Goal: Contribute content: Contribute content

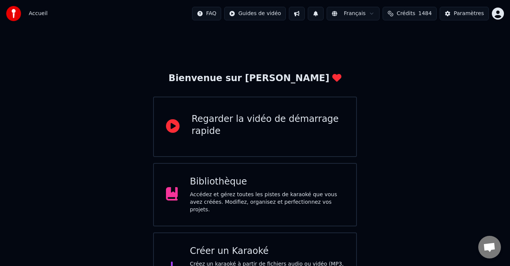
click at [254, 197] on div "Accédez et gérez toutes les pistes de karaoké que vous avez créées. Modifiez, o…" at bounding box center [267, 202] width 154 height 23
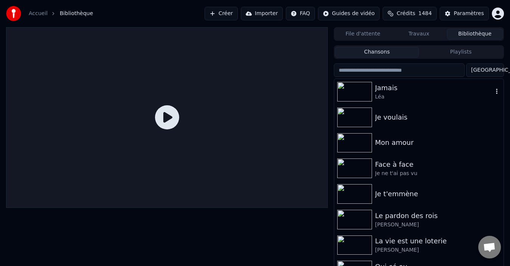
click at [429, 91] on div "Jamais" at bounding box center [434, 88] width 118 height 11
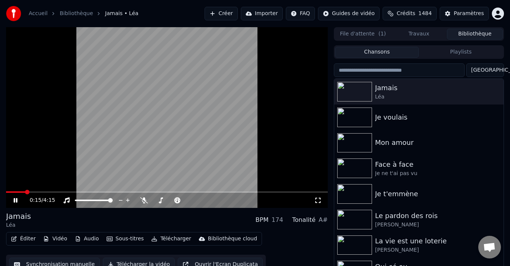
click at [6, 193] on span at bounding box center [15, 193] width 19 height 2
click at [15, 199] on icon at bounding box center [20, 201] width 17 height 6
click at [26, 239] on button "Éditer" at bounding box center [23, 239] width 31 height 11
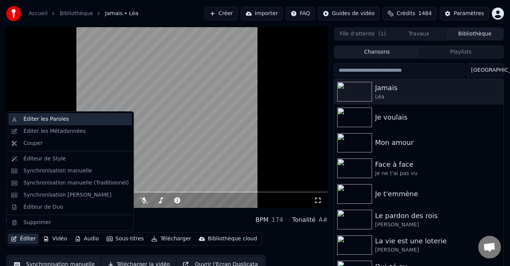
click at [57, 121] on div "Éditer les Paroles" at bounding box center [45, 120] width 45 height 8
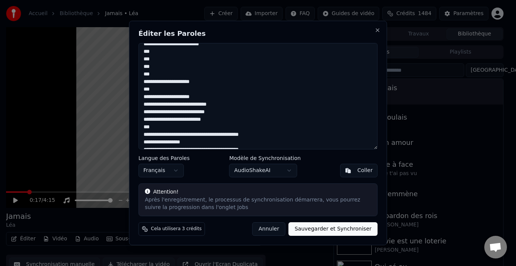
scroll to position [210, 0]
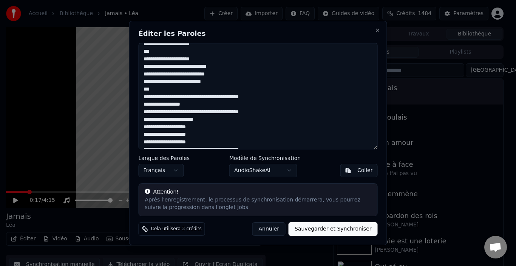
click at [148, 90] on textarea at bounding box center [258, 96] width 239 height 107
click at [257, 97] on textarea at bounding box center [258, 96] width 239 height 107
click at [257, 113] on textarea at bounding box center [258, 96] width 239 height 107
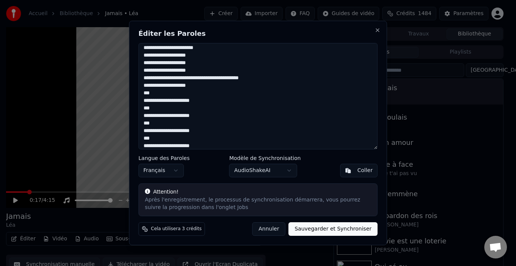
scroll to position [285, 0]
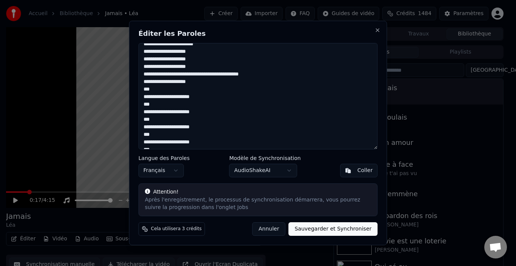
click at [256, 75] on textarea at bounding box center [258, 96] width 239 height 107
click at [146, 92] on textarea at bounding box center [258, 96] width 239 height 107
click at [148, 105] on textarea at bounding box center [258, 96] width 239 height 107
click at [146, 121] on textarea at bounding box center [258, 96] width 239 height 107
click at [146, 135] on textarea at bounding box center [258, 96] width 239 height 107
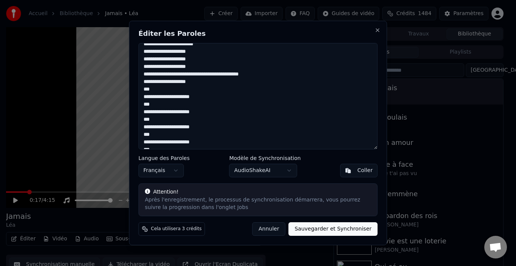
scroll to position [361, 0]
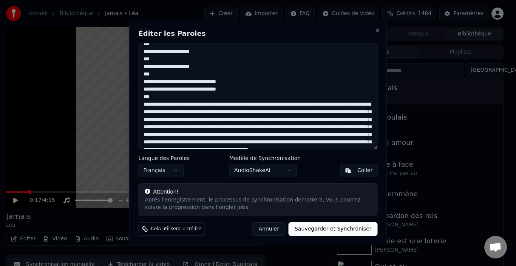
click at [147, 75] on textarea at bounding box center [258, 96] width 239 height 107
click at [228, 83] on textarea at bounding box center [258, 96] width 239 height 107
click at [228, 90] on textarea at bounding box center [258, 96] width 239 height 107
click at [147, 98] on textarea at bounding box center [258, 96] width 239 height 107
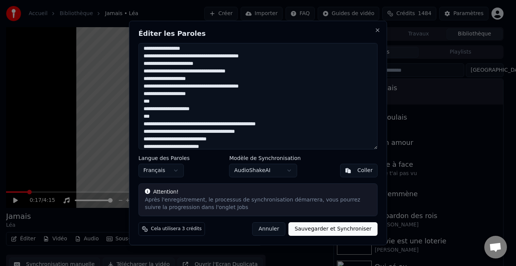
scroll to position [0, 0]
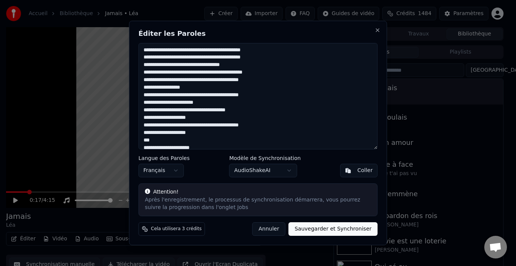
click at [150, 51] on textarea at bounding box center [258, 96] width 239 height 107
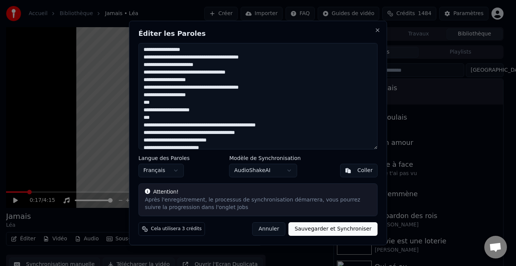
scroll to position [76, 0]
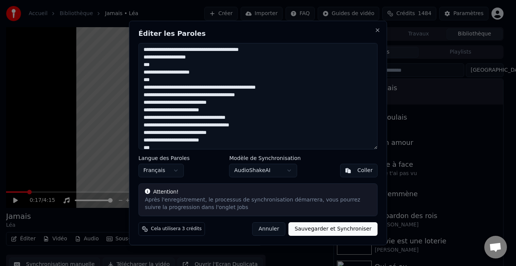
click at [162, 73] on textarea at bounding box center [258, 96] width 239 height 107
click at [163, 74] on textarea at bounding box center [258, 96] width 239 height 107
click at [152, 82] on textarea at bounding box center [258, 96] width 239 height 107
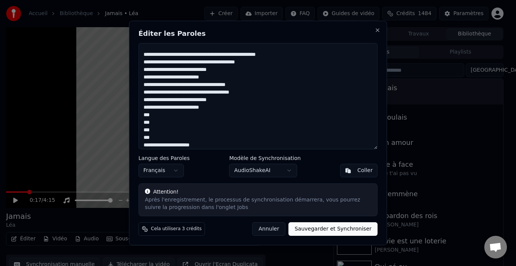
scroll to position [78, 0]
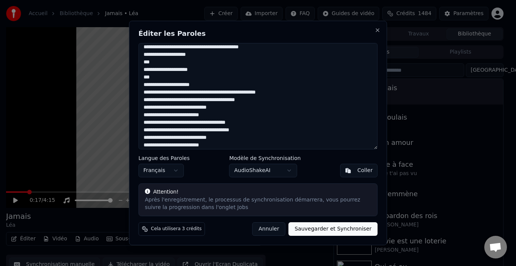
click at [152, 72] on textarea at bounding box center [258, 96] width 239 height 107
click at [202, 86] on textarea at bounding box center [258, 96] width 239 height 107
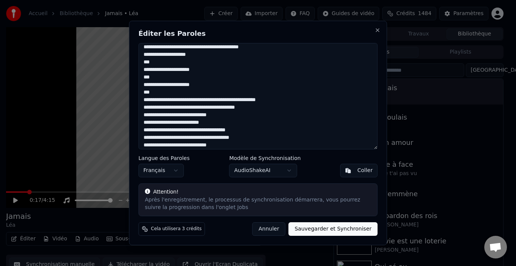
click at [154, 94] on textarea at bounding box center [258, 96] width 239 height 107
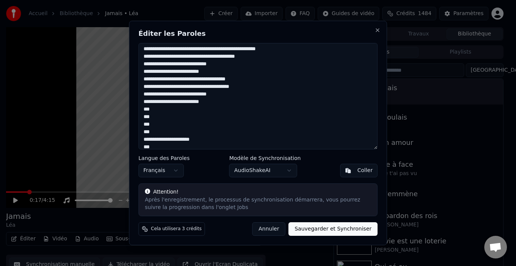
scroll to position [154, 0]
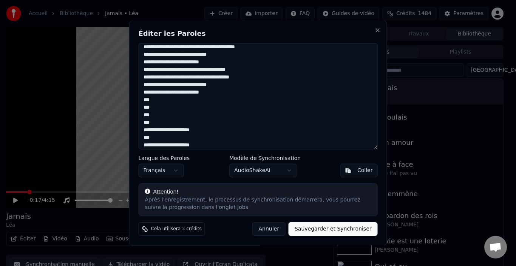
click at [145, 100] on textarea at bounding box center [258, 96] width 239 height 107
click at [147, 100] on textarea at bounding box center [258, 96] width 239 height 107
click at [154, 102] on textarea at bounding box center [258, 96] width 239 height 107
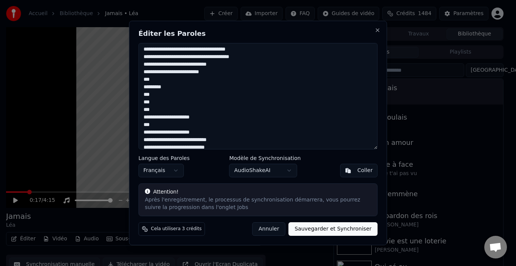
scroll to position [176, 0]
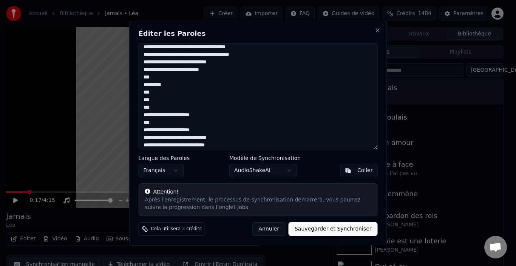
drag, startPoint x: 154, startPoint y: 109, endPoint x: 140, endPoint y: 107, distance: 13.9
click at [140, 107] on textarea at bounding box center [258, 96] width 239 height 107
click at [147, 92] on textarea at bounding box center [258, 96] width 239 height 107
drag, startPoint x: 148, startPoint y: 101, endPoint x: 155, endPoint y: 104, distance: 8.0
click at [149, 101] on textarea at bounding box center [258, 96] width 239 height 107
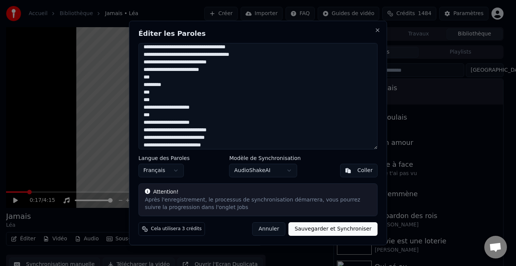
click at [156, 116] on textarea at bounding box center [258, 96] width 239 height 107
click at [151, 101] on textarea at bounding box center [258, 96] width 239 height 107
click at [147, 117] on textarea at bounding box center [258, 96] width 239 height 107
click at [205, 116] on textarea at bounding box center [258, 96] width 239 height 107
click at [146, 115] on textarea at bounding box center [258, 96] width 239 height 107
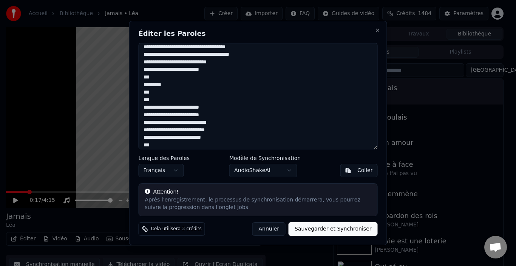
click at [209, 116] on textarea at bounding box center [258, 96] width 239 height 107
click at [156, 123] on textarea at bounding box center [258, 96] width 239 height 107
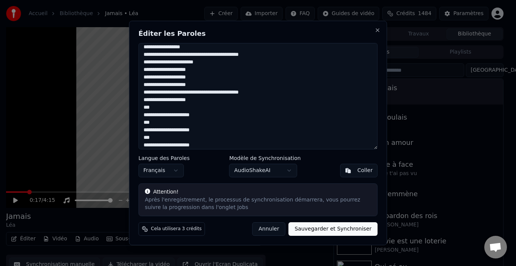
scroll to position [328, 0]
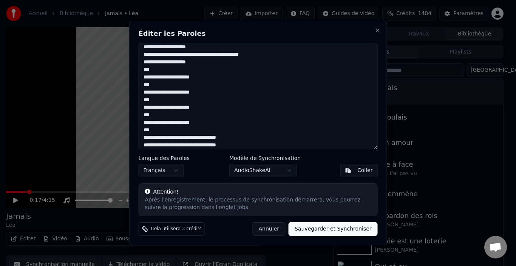
click at [153, 77] on textarea at bounding box center [258, 96] width 239 height 107
click at [152, 93] on textarea at bounding box center [258, 96] width 239 height 107
click at [153, 108] on textarea at bounding box center [258, 96] width 239 height 107
click at [152, 123] on textarea at bounding box center [258, 96] width 239 height 107
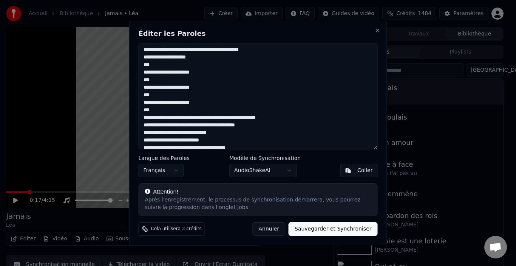
scroll to position [0, 0]
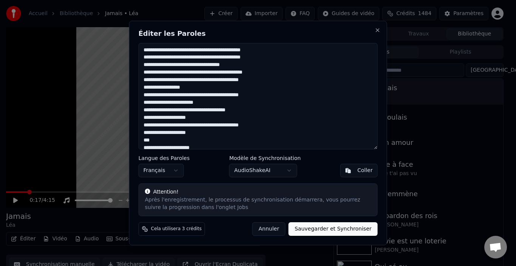
click at [255, 127] on textarea at bounding box center [258, 96] width 239 height 107
click at [254, 95] on textarea at bounding box center [258, 96] width 239 height 107
click at [255, 80] on textarea at bounding box center [258, 96] width 239 height 107
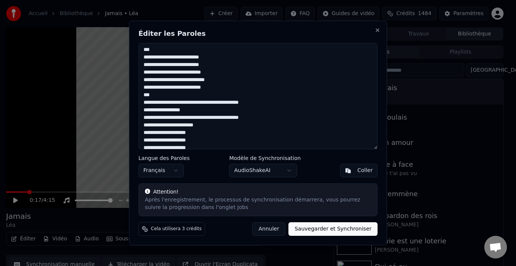
scroll to position [302, 0]
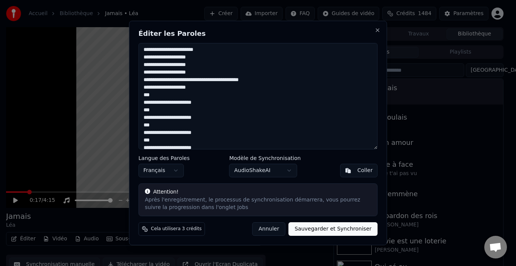
click at [166, 103] on textarea at bounding box center [258, 96] width 239 height 107
click at [166, 119] on textarea at bounding box center [258, 96] width 239 height 107
click at [165, 135] on textarea at bounding box center [258, 96] width 239 height 107
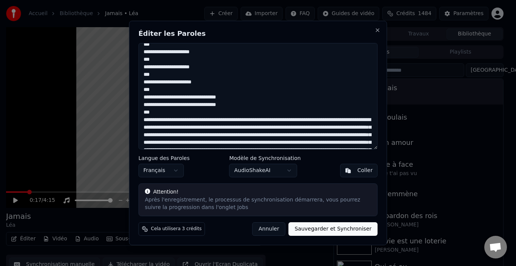
scroll to position [378, 0]
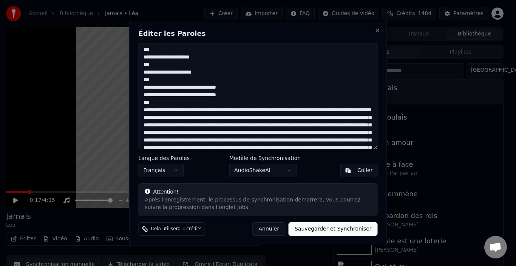
click at [166, 73] on textarea at bounding box center [258, 96] width 239 height 107
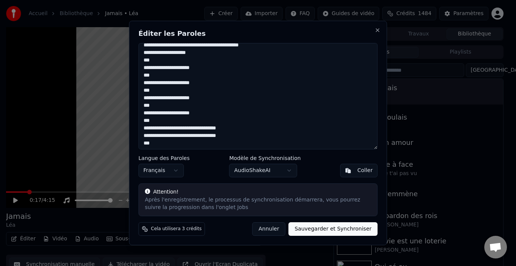
scroll to position [340, 0]
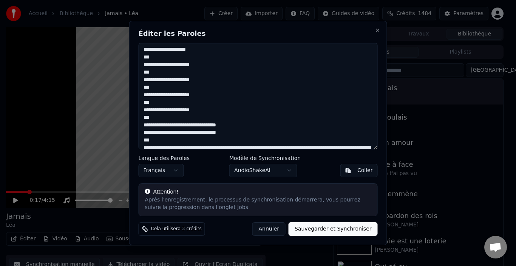
click at [155, 103] on textarea at bounding box center [258, 96] width 239 height 107
drag, startPoint x: 155, startPoint y: 118, endPoint x: 135, endPoint y: 109, distance: 22.3
click at [135, 109] on div "Éditer les Paroles Langue des Paroles Français Modèle de Synchronisation AudioS…" at bounding box center [258, 133] width 258 height 225
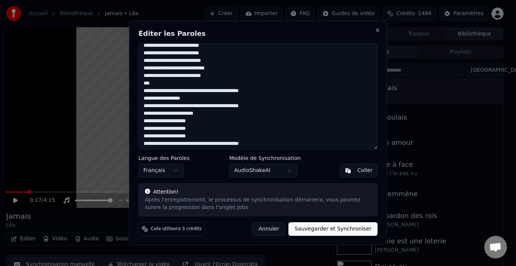
scroll to position [227, 0]
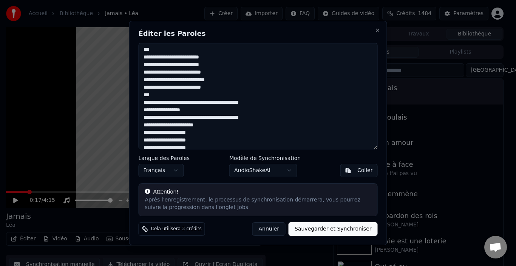
click at [199, 88] on textarea at bounding box center [258, 96] width 239 height 107
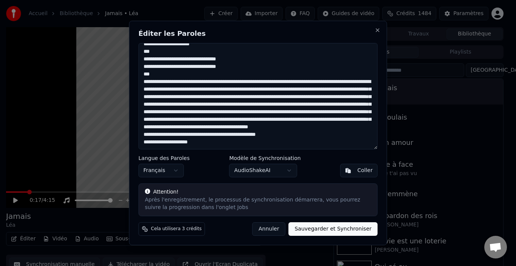
scroll to position [368, 0]
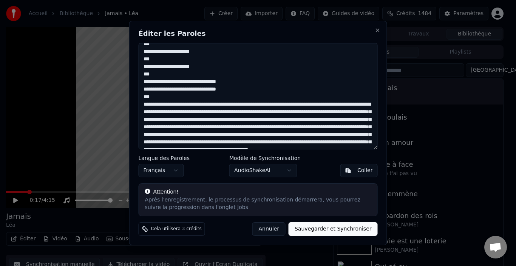
click at [232, 80] on textarea at bounding box center [258, 96] width 239 height 107
click at [231, 93] on textarea at bounding box center [258, 96] width 239 height 107
click at [232, 89] on textarea at bounding box center [258, 96] width 239 height 107
click at [152, 99] on textarea at bounding box center [258, 96] width 239 height 107
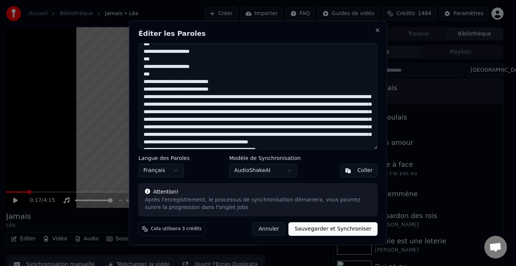
click at [145, 98] on textarea at bounding box center [258, 96] width 239 height 107
click at [227, 98] on textarea at bounding box center [258, 96] width 239 height 107
click at [224, 97] on textarea at bounding box center [258, 96] width 239 height 107
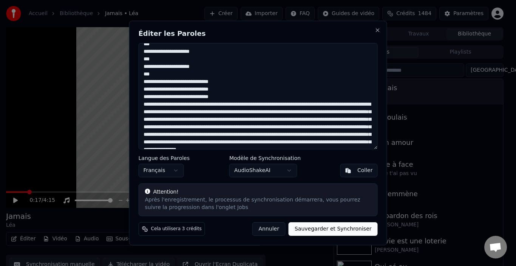
scroll to position [406, 0]
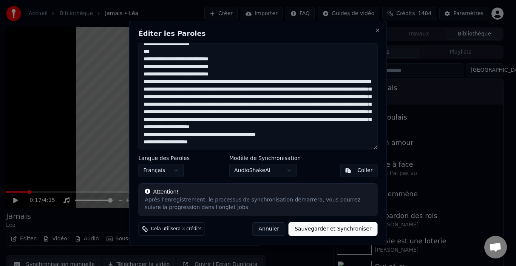
click at [224, 66] on textarea at bounding box center [258, 96] width 239 height 107
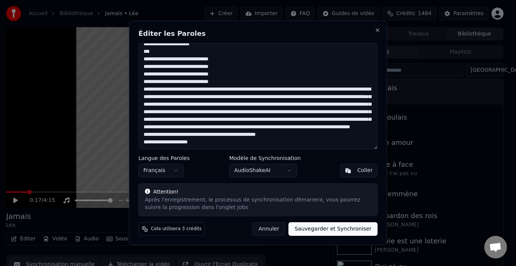
scroll to position [368, 0]
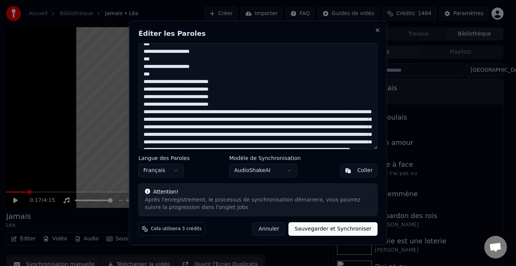
click at [146, 113] on textarea at bounding box center [258, 96] width 239 height 107
click at [170, 115] on textarea at bounding box center [258, 96] width 239 height 107
drag, startPoint x: 251, startPoint y: 112, endPoint x: 263, endPoint y: 113, distance: 12.1
click at [252, 112] on textarea at bounding box center [258, 96] width 239 height 107
click at [226, 83] on textarea at bounding box center [258, 96] width 239 height 107
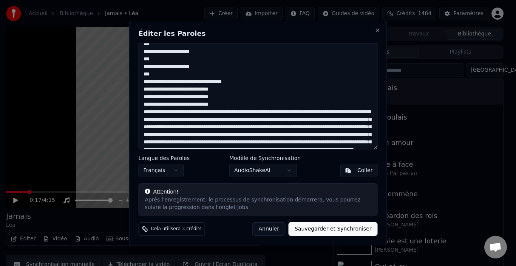
click at [223, 90] on textarea at bounding box center [258, 96] width 239 height 107
click at [223, 98] on textarea at bounding box center [258, 96] width 239 height 107
click at [223, 104] on textarea at bounding box center [258, 96] width 239 height 107
click at [219, 112] on textarea at bounding box center [258, 96] width 239 height 107
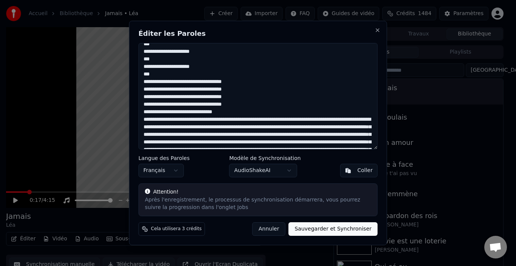
scroll to position [414, 0]
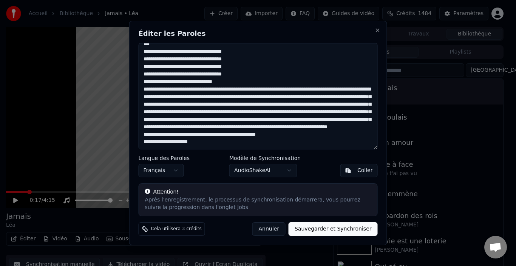
drag, startPoint x: 159, startPoint y: 76, endPoint x: 167, endPoint y: 75, distance: 7.6
click at [160, 76] on textarea at bounding box center [258, 96] width 239 height 107
click at [194, 74] on textarea at bounding box center [258, 96] width 239 height 107
click at [192, 75] on textarea at bounding box center [258, 96] width 239 height 107
click at [193, 75] on textarea at bounding box center [258, 96] width 239 height 107
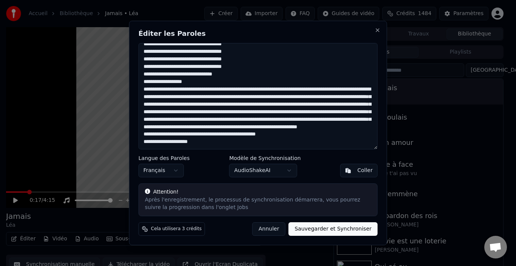
drag, startPoint x: 150, startPoint y: 82, endPoint x: 163, endPoint y: 87, distance: 13.1
click at [153, 85] on textarea at bounding box center [258, 96] width 239 height 107
click at [151, 82] on textarea at bounding box center [258, 96] width 239 height 107
click at [224, 82] on textarea at bounding box center [258, 96] width 239 height 107
click at [210, 84] on textarea at bounding box center [258, 96] width 239 height 107
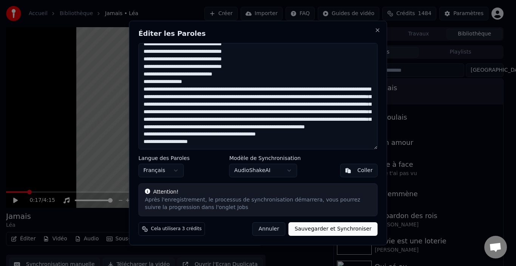
click at [207, 84] on textarea at bounding box center [258, 96] width 239 height 107
click at [240, 83] on textarea at bounding box center [258, 96] width 239 height 107
click at [207, 83] on textarea at bounding box center [258, 96] width 239 height 107
click at [210, 83] on textarea at bounding box center [258, 96] width 239 height 107
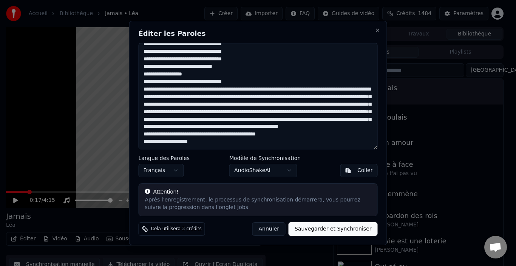
click at [206, 74] on textarea at bounding box center [258, 96] width 239 height 107
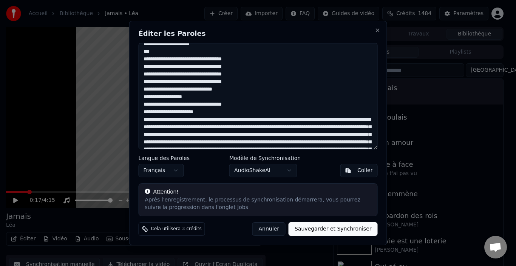
click at [240, 121] on textarea at bounding box center [258, 96] width 239 height 107
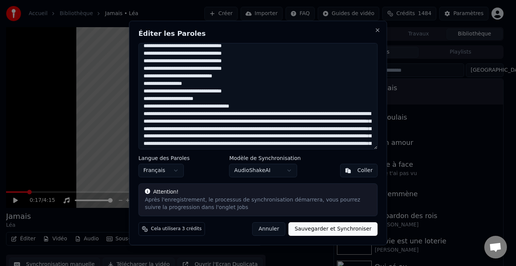
scroll to position [399, 0]
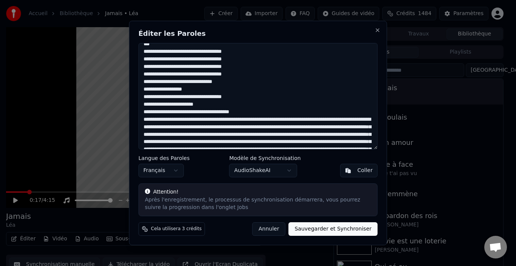
click at [218, 82] on textarea at bounding box center [258, 96] width 239 height 107
click at [239, 97] on textarea at bounding box center [258, 96] width 239 height 107
click at [151, 99] on textarea at bounding box center [258, 96] width 239 height 107
click at [239, 100] on textarea at bounding box center [258, 96] width 239 height 107
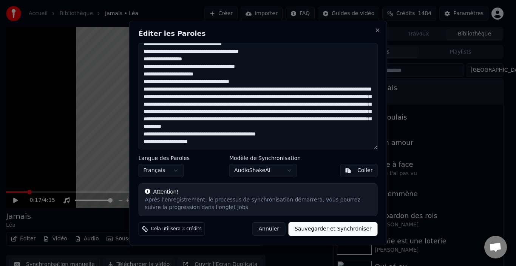
scroll to position [436, 0]
drag, startPoint x: 247, startPoint y: 76, endPoint x: 256, endPoint y: 77, distance: 9.1
click at [248, 76] on textarea at bounding box center [258, 96] width 239 height 107
click at [144, 84] on textarea at bounding box center [258, 96] width 239 height 107
click at [146, 83] on textarea at bounding box center [258, 96] width 239 height 107
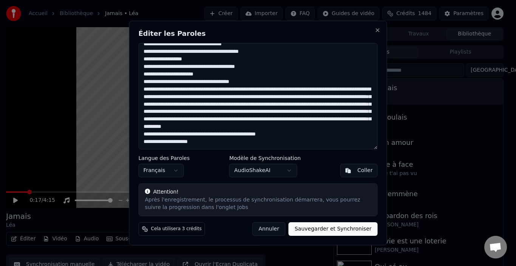
click at [148, 84] on textarea at bounding box center [258, 96] width 239 height 107
click at [144, 84] on textarea at bounding box center [258, 96] width 239 height 107
click at [147, 83] on textarea at bounding box center [258, 96] width 239 height 107
click at [145, 83] on textarea at bounding box center [258, 96] width 239 height 107
click at [148, 83] on textarea at bounding box center [258, 96] width 239 height 107
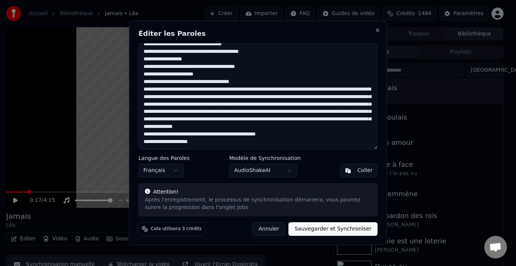
click at [258, 83] on textarea at bounding box center [258, 96] width 239 height 107
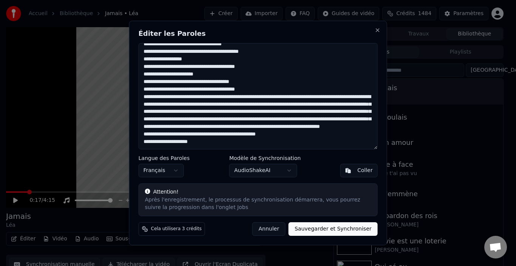
click at [255, 91] on textarea at bounding box center [258, 96] width 239 height 107
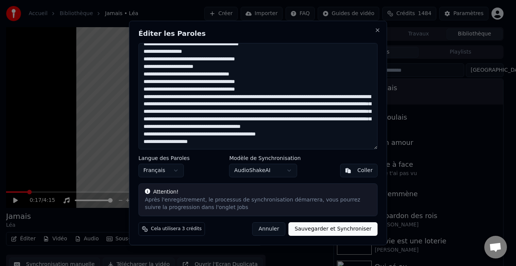
click at [256, 97] on textarea at bounding box center [258, 96] width 239 height 107
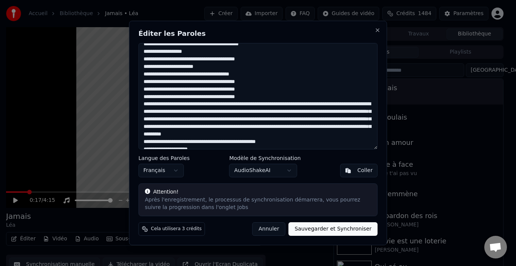
click at [256, 105] on textarea at bounding box center [258, 96] width 239 height 107
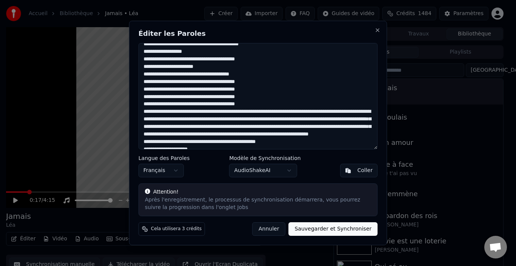
click at [240, 75] on textarea at bounding box center [258, 96] width 239 height 107
click at [257, 84] on textarea at bounding box center [258, 96] width 239 height 107
click at [257, 92] on textarea at bounding box center [258, 96] width 239 height 107
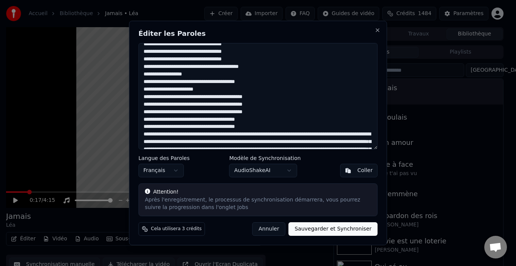
scroll to position [452, 0]
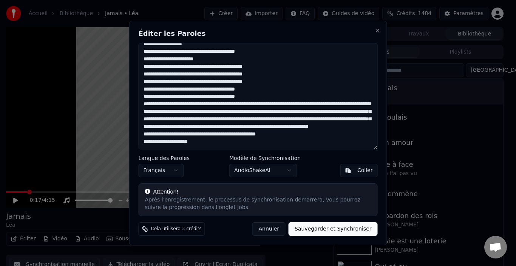
click at [264, 68] on textarea at bounding box center [258, 96] width 239 height 107
click at [266, 84] on textarea at bounding box center [258, 96] width 239 height 107
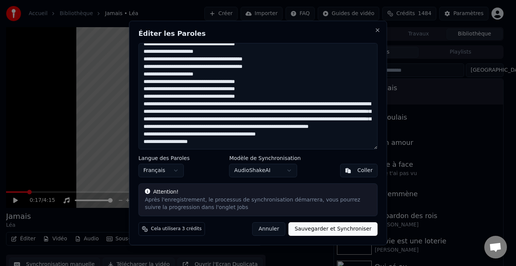
click at [257, 105] on textarea at bounding box center [258, 96] width 239 height 107
drag, startPoint x: 207, startPoint y: 143, endPoint x: 143, endPoint y: 106, distance: 74.5
click at [143, 106] on textarea at bounding box center [258, 96] width 239 height 107
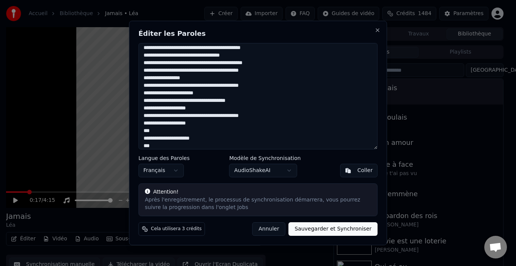
scroll to position [0, 0]
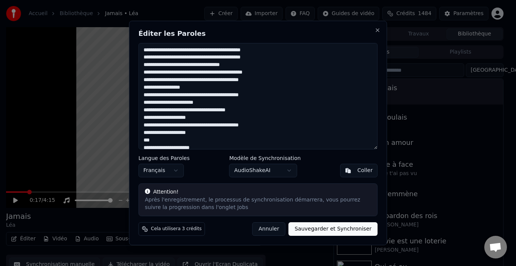
click at [171, 51] on textarea at bounding box center [258, 96] width 239 height 107
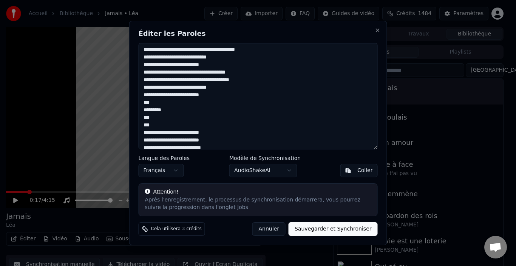
scroll to position [189, 0]
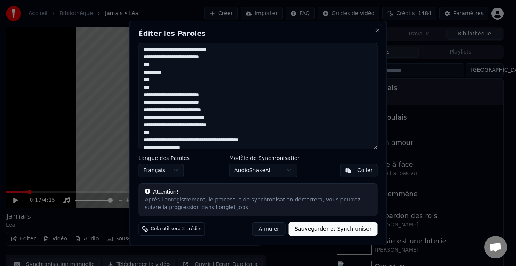
click at [169, 73] on textarea at bounding box center [258, 96] width 239 height 107
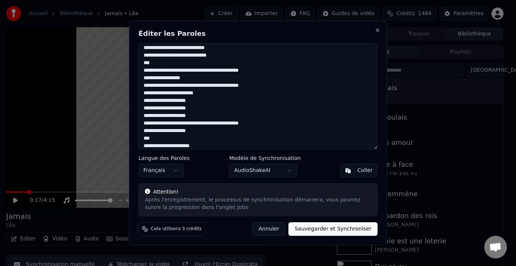
scroll to position [265, 0]
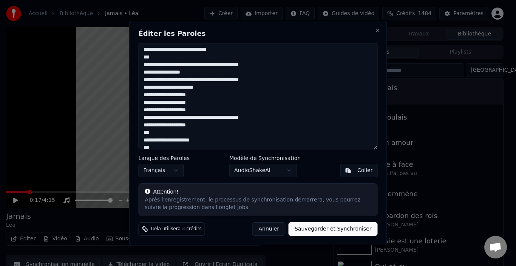
click at [160, 49] on textarea at bounding box center [258, 96] width 239 height 107
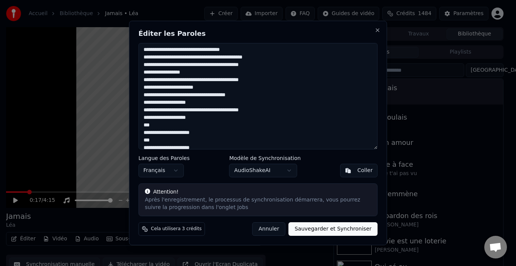
scroll to position [0, 0]
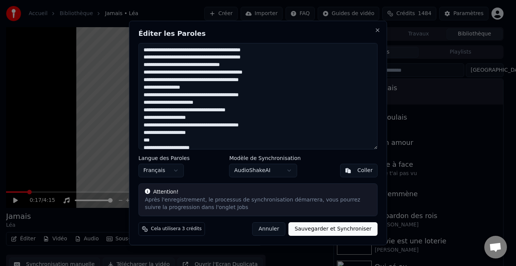
click at [144, 51] on textarea at bounding box center [258, 96] width 239 height 107
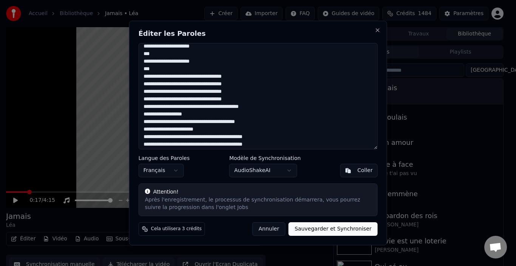
scroll to position [378, 0]
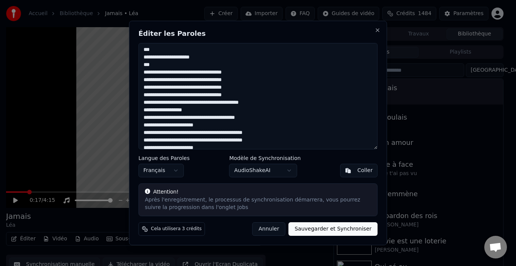
click at [240, 74] on textarea at bounding box center [258, 96] width 239 height 107
click at [241, 88] on textarea at bounding box center [258, 96] width 239 height 107
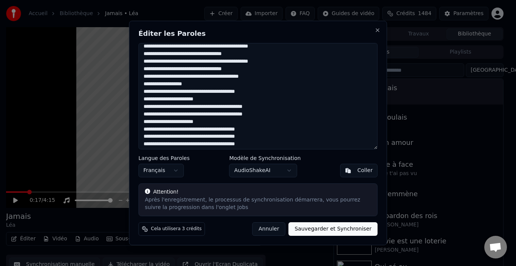
scroll to position [414, 0]
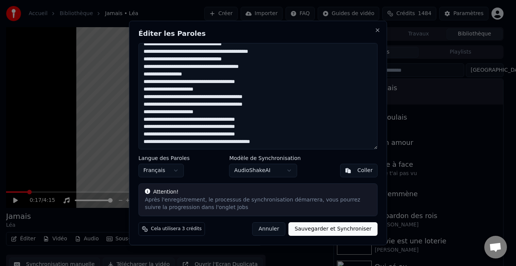
click at [258, 120] on textarea at bounding box center [258, 96] width 239 height 107
click at [259, 134] on textarea at bounding box center [258, 96] width 239 height 107
click at [275, 145] on textarea at bounding box center [258, 96] width 239 height 107
click at [275, 146] on textarea at bounding box center [258, 96] width 239 height 107
click at [274, 145] on textarea at bounding box center [258, 96] width 239 height 107
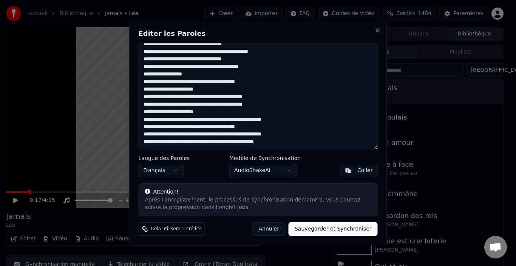
click at [279, 144] on textarea at bounding box center [258, 96] width 239 height 107
click at [288, 119] on textarea at bounding box center [258, 96] width 239 height 107
click at [289, 135] on textarea at bounding box center [258, 96] width 239 height 107
click at [303, 144] on textarea at bounding box center [258, 96] width 239 height 107
type textarea "**********"
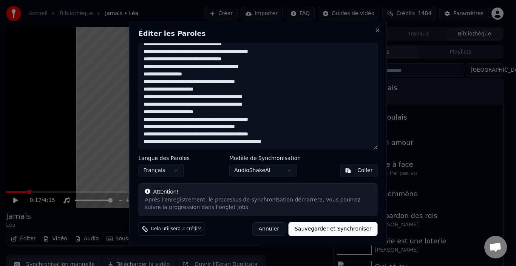
drag, startPoint x: 333, startPoint y: 230, endPoint x: 327, endPoint y: 230, distance: 6.0
click at [332, 230] on button "Sauvegarder et Synchroniser" at bounding box center [333, 230] width 89 height 14
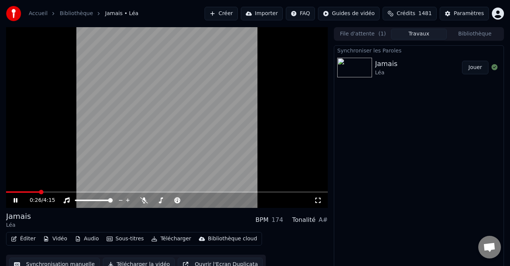
click at [15, 200] on icon at bounding box center [16, 200] width 4 height 5
click at [474, 66] on button "Jouer" at bounding box center [475, 68] width 26 height 14
click at [143, 203] on icon at bounding box center [144, 201] width 8 height 6
click at [473, 67] on button "Jouer" at bounding box center [475, 68] width 26 height 14
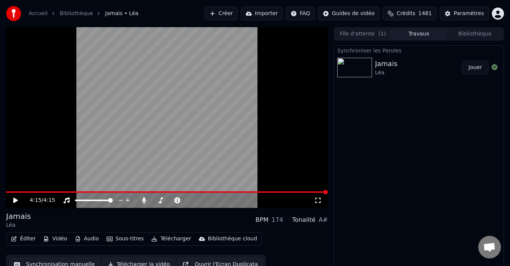
drag, startPoint x: 477, startPoint y: 69, endPoint x: 448, endPoint y: 127, distance: 64.7
click at [477, 69] on button "Jouer" at bounding box center [475, 68] width 26 height 14
click at [462, 61] on button "Jouer" at bounding box center [475, 68] width 26 height 14
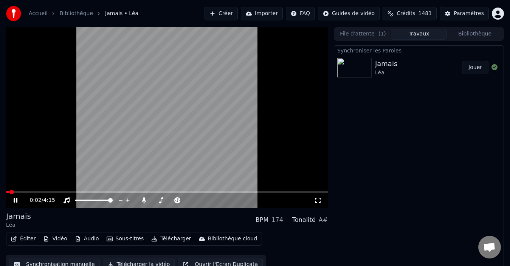
click at [15, 201] on icon at bounding box center [16, 200] width 4 height 5
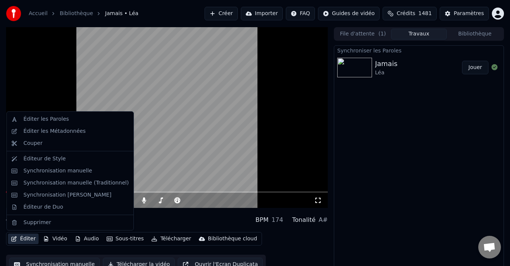
click at [27, 240] on button "Éditer" at bounding box center [23, 239] width 31 height 11
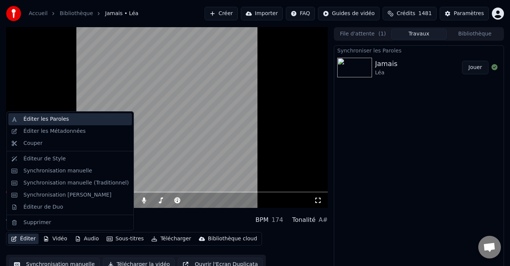
click at [71, 121] on div "Éditer les Paroles" at bounding box center [75, 120] width 105 height 8
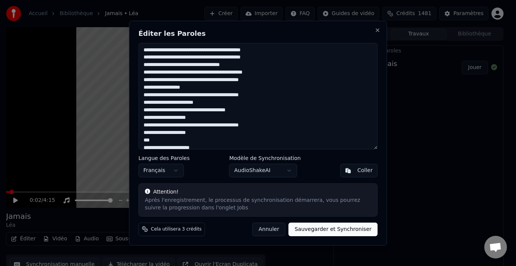
click at [143, 57] on textarea at bounding box center [258, 96] width 239 height 107
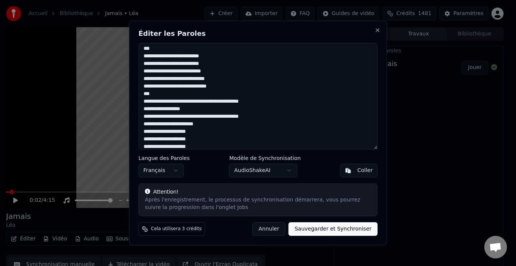
scroll to position [189, 0]
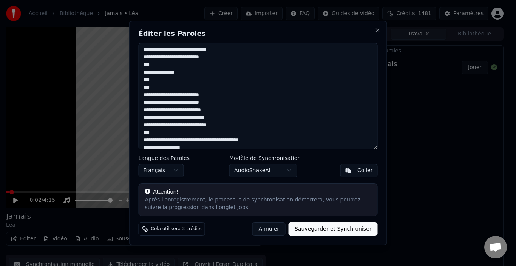
click at [180, 73] on textarea at bounding box center [258, 96] width 239 height 107
click at [144, 80] on textarea at bounding box center [258, 96] width 239 height 107
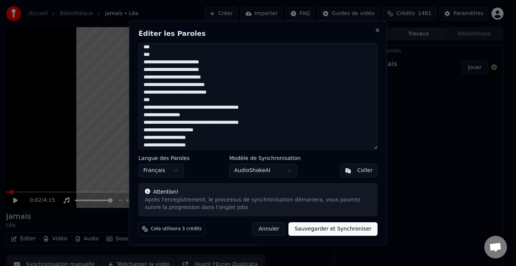
scroll to position [184, 0]
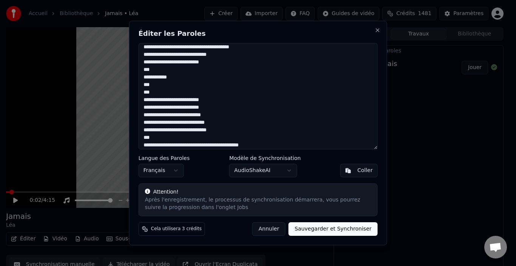
click at [276, 228] on button "Annuler" at bounding box center [268, 230] width 33 height 14
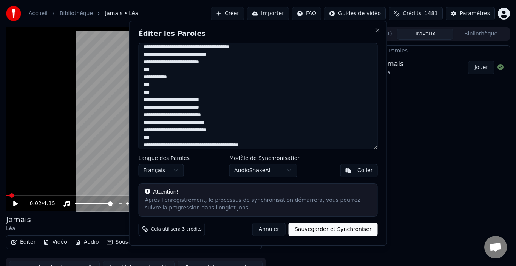
type textarea "**********"
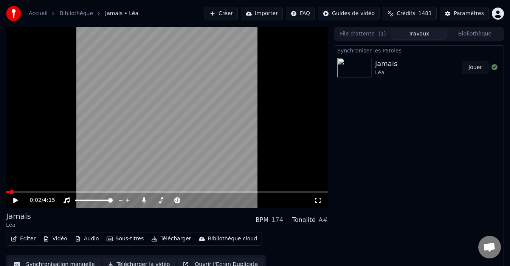
click at [478, 66] on button "Jouer" at bounding box center [475, 68] width 26 height 14
click at [268, 220] on div "BPM" at bounding box center [261, 220] width 13 height 9
click at [308, 219] on div "Tonalité" at bounding box center [303, 220] width 23 height 9
click at [6, 193] on span at bounding box center [19, 193] width 26 height 2
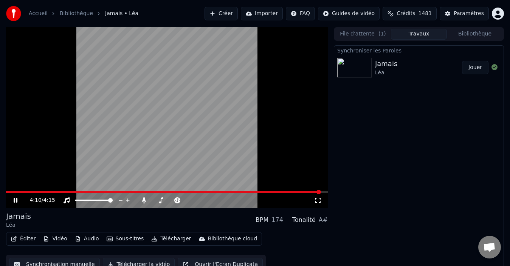
click at [29, 238] on button "Éditer" at bounding box center [23, 239] width 31 height 11
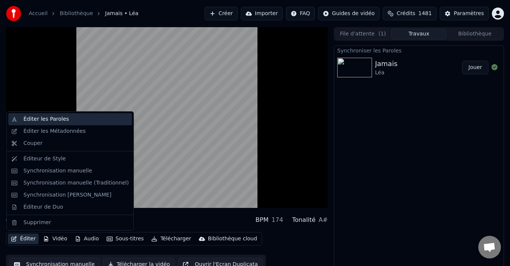
click at [56, 122] on div "Éditer les Paroles" at bounding box center [45, 120] width 45 height 8
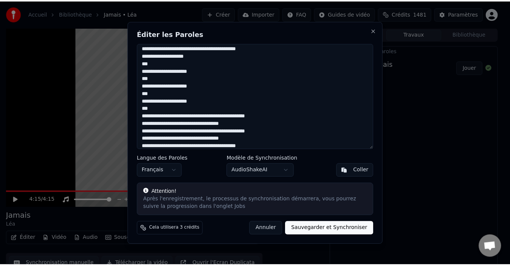
scroll to position [338, 0]
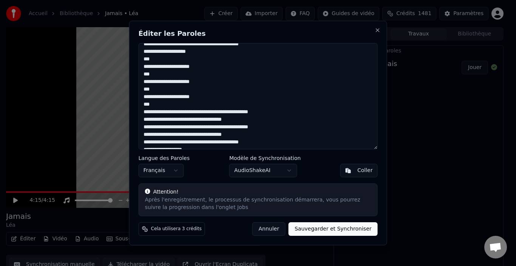
click at [278, 231] on button "Annuler" at bounding box center [268, 230] width 33 height 14
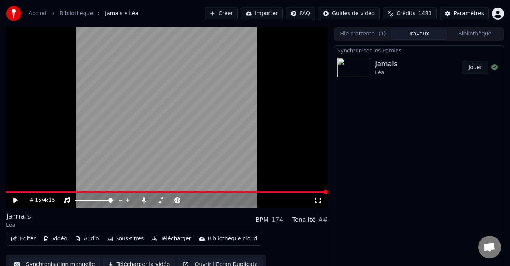
drag, startPoint x: 13, startPoint y: 198, endPoint x: 90, endPoint y: 206, distance: 77.8
click at [13, 198] on icon at bounding box center [20, 201] width 17 height 6
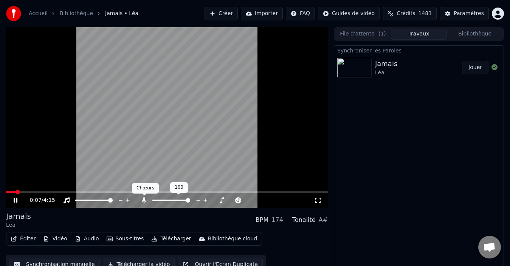
click at [144, 200] on icon at bounding box center [144, 201] width 4 height 6
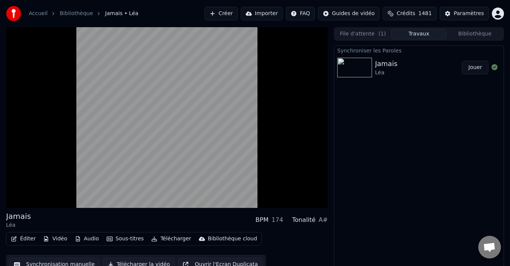
click at [89, 239] on button "Audio" at bounding box center [87, 239] width 30 height 11
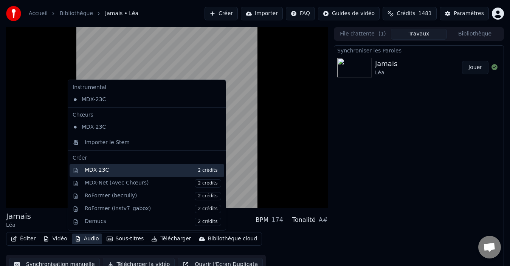
click at [131, 173] on div "MDX-23C 2 crédits" at bounding box center [153, 171] width 136 height 8
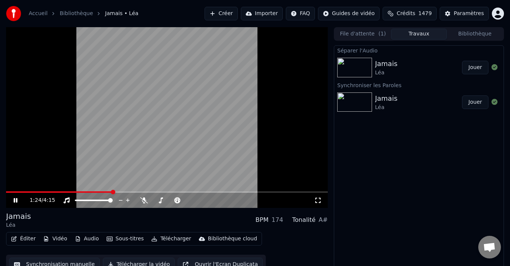
click at [6, 193] on span at bounding box center [59, 193] width 106 height 2
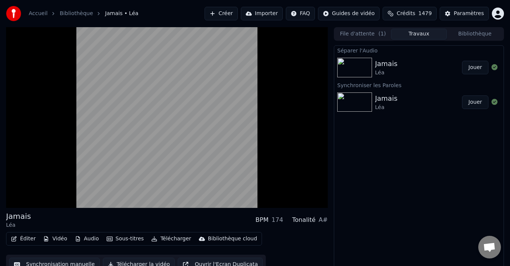
click at [85, 240] on button "Audio" at bounding box center [87, 239] width 30 height 11
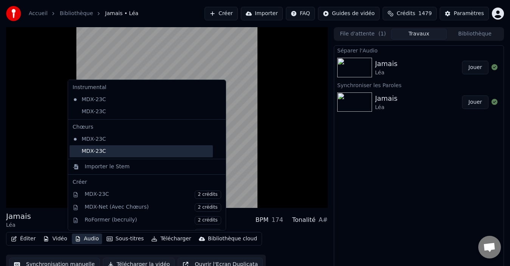
click at [119, 149] on div "MDX-23C" at bounding box center [141, 151] width 143 height 12
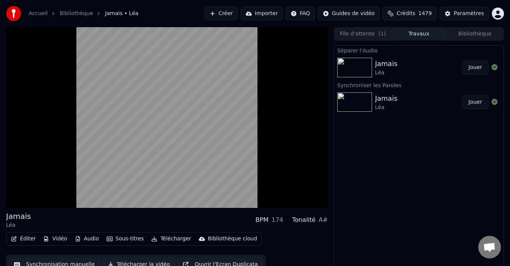
click at [474, 69] on button "Jouer" at bounding box center [475, 68] width 26 height 14
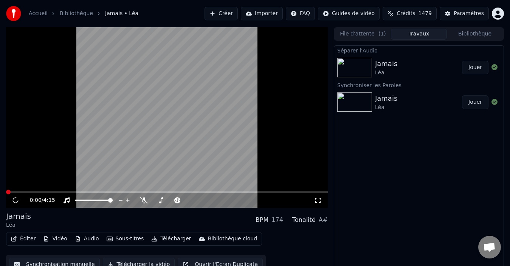
click at [87, 238] on button "Audio" at bounding box center [87, 239] width 30 height 11
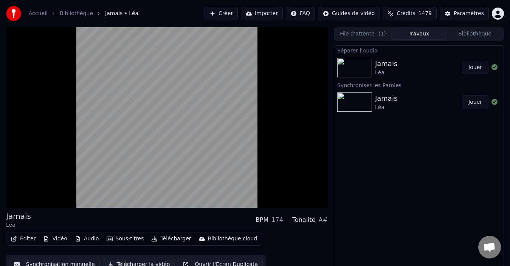
click at [296, 245] on div "Éditer Vidéo Audio Sous-titres Télécharger Bibliothèque cloud Synchronisation m…" at bounding box center [167, 253] width 322 height 42
click at [86, 239] on button "Audio" at bounding box center [87, 239] width 30 height 11
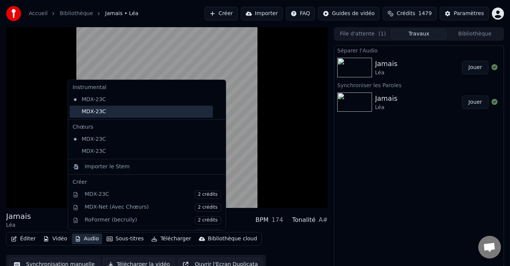
click at [128, 109] on div "MDX-23C" at bounding box center [141, 112] width 143 height 12
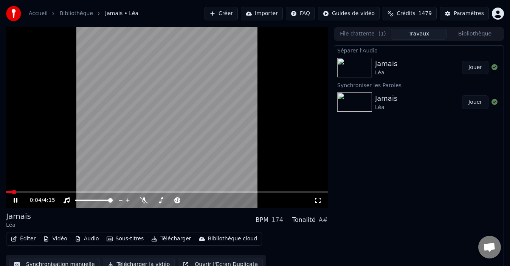
click at [16, 192] on span at bounding box center [14, 192] width 5 height 5
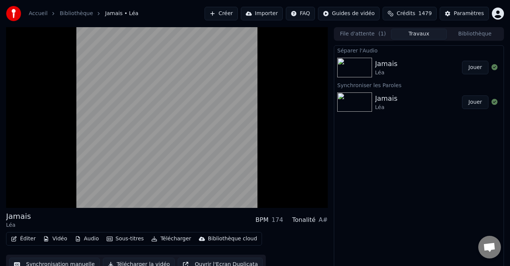
click at [81, 238] on button "Audio" at bounding box center [87, 239] width 30 height 11
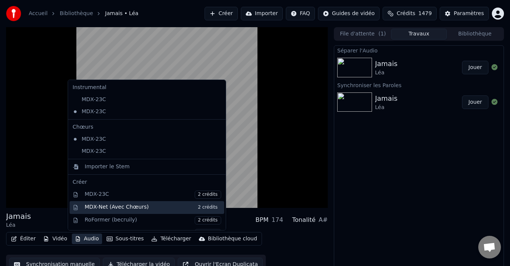
click at [200, 206] on span "2 crédits" at bounding box center [208, 208] width 26 height 8
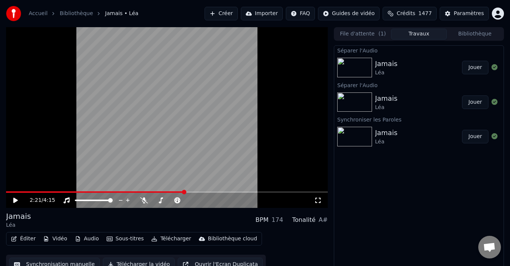
click at [484, 67] on button "Jouer" at bounding box center [475, 68] width 26 height 14
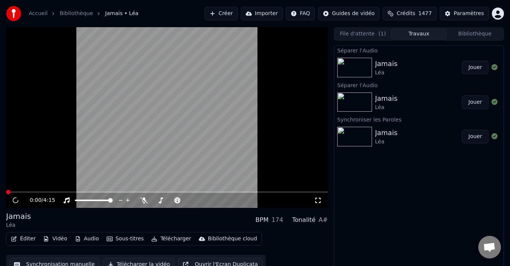
click at [84, 240] on button "Audio" at bounding box center [87, 239] width 30 height 11
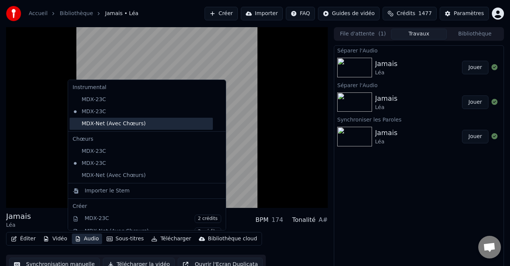
click at [111, 124] on div "MDX-Net (Avec Chœurs)" at bounding box center [141, 124] width 143 height 12
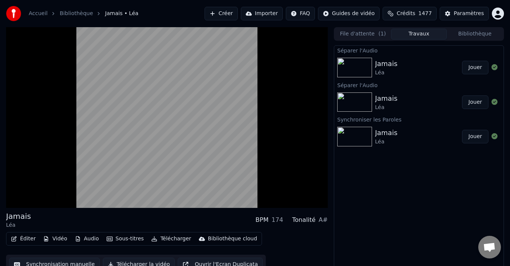
click at [83, 238] on button "Audio" at bounding box center [87, 239] width 30 height 11
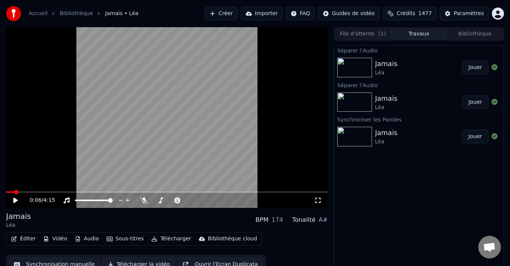
drag, startPoint x: 32, startPoint y: 138, endPoint x: 67, endPoint y: 143, distance: 35.4
click at [32, 138] on video at bounding box center [167, 117] width 322 height 181
click at [26, 193] on span at bounding box center [24, 192] width 5 height 5
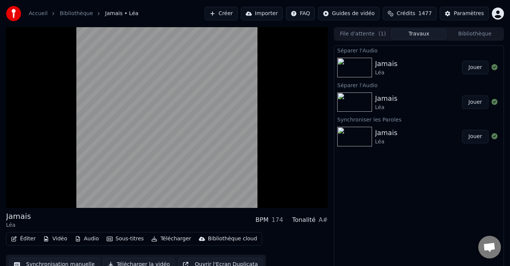
click at [82, 240] on button "Audio" at bounding box center [87, 239] width 30 height 11
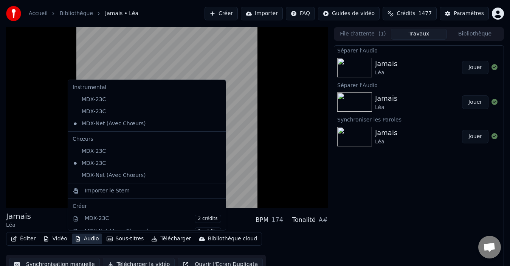
click at [85, 237] on button "Audio" at bounding box center [87, 239] width 30 height 11
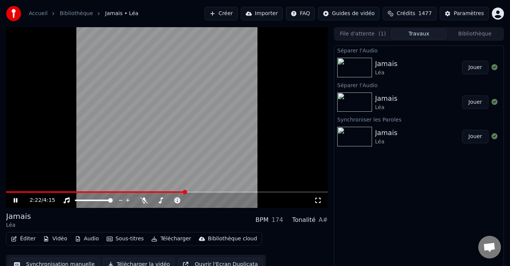
click at [15, 200] on icon at bounding box center [20, 201] width 17 height 6
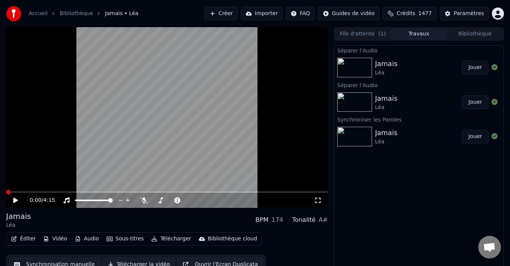
click at [6, 193] on span at bounding box center [6, 193] width 0 height 2
click at [6, 195] on span at bounding box center [8, 192] width 5 height 5
click at [168, 238] on button "Télécharger" at bounding box center [171, 239] width 46 height 11
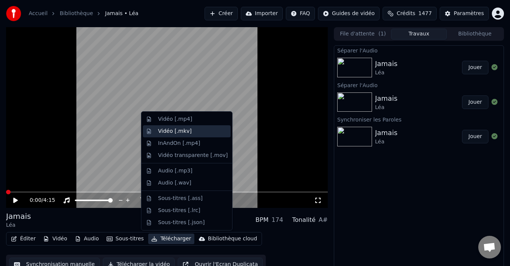
click at [190, 130] on div "Vidéo [.mkv]" at bounding box center [193, 132] width 70 height 8
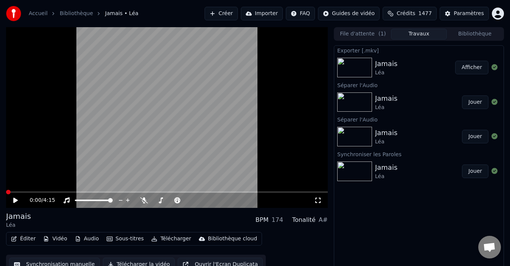
click at [480, 35] on button "Bibliothèque" at bounding box center [475, 34] width 56 height 11
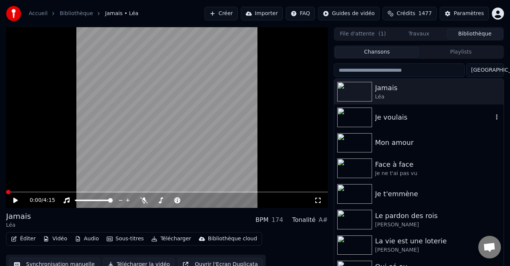
click at [409, 123] on div "Je voulais" at bounding box center [418, 118] width 169 height 26
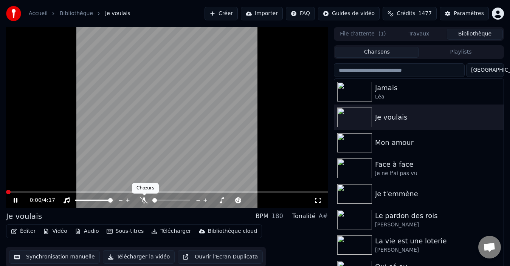
click at [143, 201] on icon at bounding box center [144, 201] width 8 height 6
click at [6, 193] on span at bounding box center [17, 193] width 22 height 2
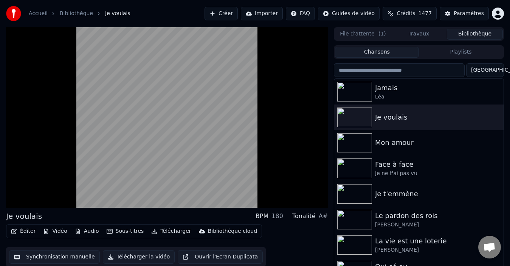
click at [84, 232] on button "Audio" at bounding box center [87, 231] width 30 height 11
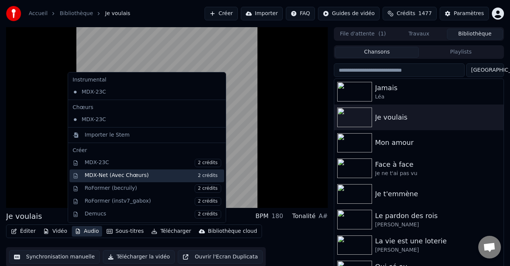
click at [200, 171] on div "MDX-Net (Avec Chœurs) 2 crédits" at bounding box center [147, 176] width 155 height 13
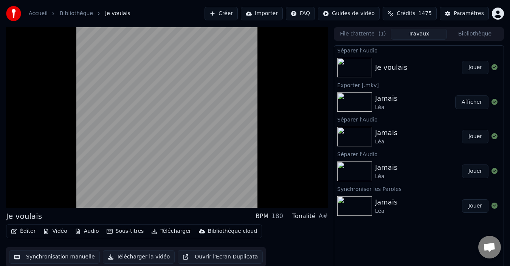
click at [81, 232] on button "Audio" at bounding box center [87, 231] width 30 height 11
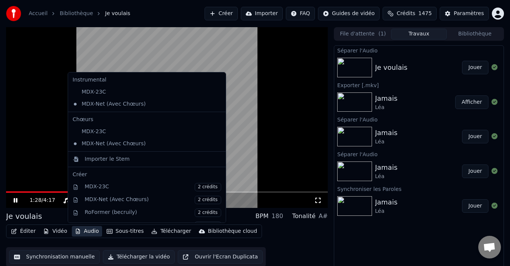
click at [32, 178] on video at bounding box center [167, 117] width 322 height 181
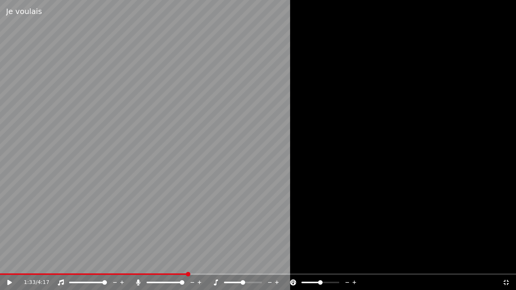
click at [507, 266] on icon at bounding box center [507, 283] width 8 height 6
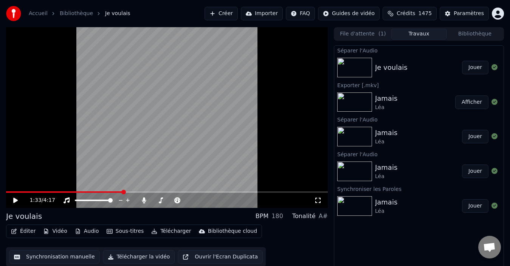
click at [14, 200] on icon at bounding box center [15, 200] width 5 height 5
click at [6, 193] on span at bounding box center [65, 193] width 119 height 2
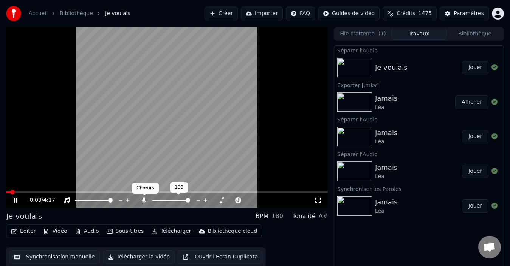
click at [142, 201] on icon at bounding box center [144, 201] width 8 height 6
click at [6, 193] on span at bounding box center [19, 193] width 26 height 2
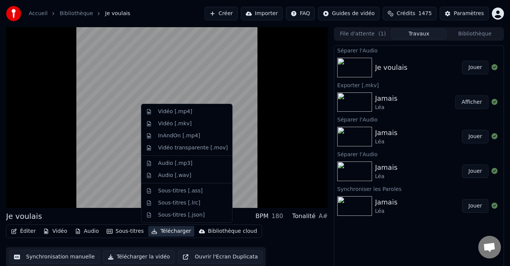
click at [168, 233] on button "Télécharger" at bounding box center [171, 231] width 46 height 11
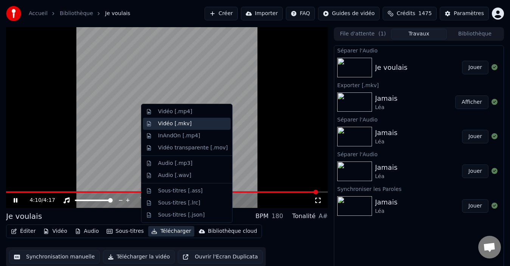
click at [180, 124] on div "Vidéo [.mkv]" at bounding box center [175, 124] width 34 height 8
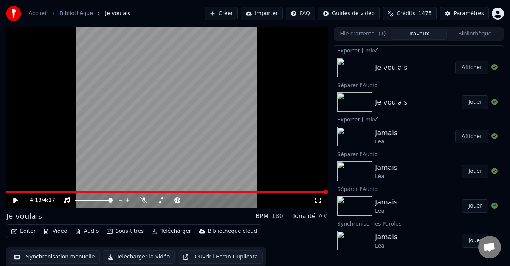
click at [474, 33] on button "Bibliothèque" at bounding box center [475, 34] width 56 height 11
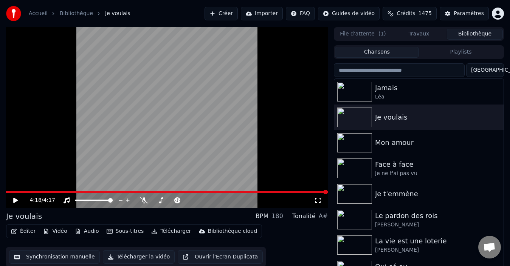
click at [228, 11] on button "Créer" at bounding box center [220, 14] width 33 height 14
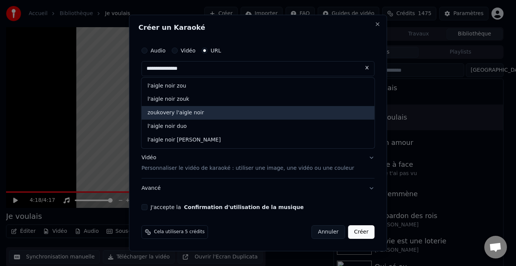
click at [213, 115] on div "zoukovery l'aigle noir" at bounding box center [258, 114] width 233 height 14
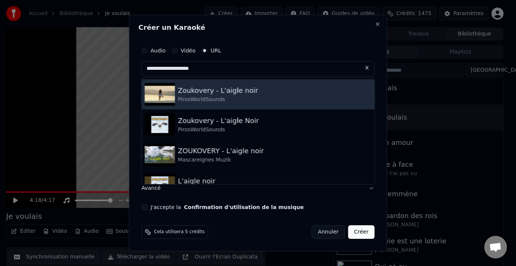
click at [207, 101] on div "PirosWorldSounds" at bounding box center [218, 100] width 80 height 8
type input "**********"
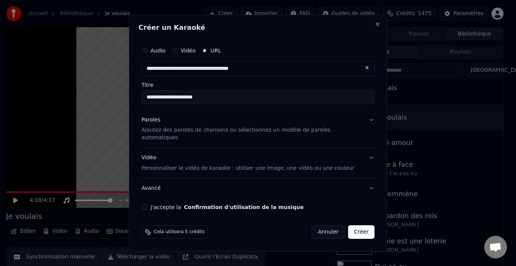
click at [152, 207] on div "**********" at bounding box center [258, 127] width 239 height 174
click at [148, 204] on button "J'accepte la Confirmation d'utilisation de la musique" at bounding box center [145, 207] width 6 height 6
click at [364, 123] on button "Paroles Ajoutez des paroles de chansons ou sélectionnez un modèle de paroles au…" at bounding box center [258, 129] width 233 height 38
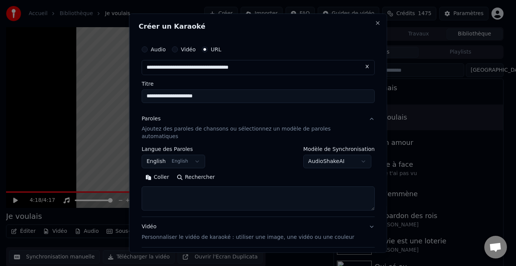
click at [196, 155] on button "English English" at bounding box center [173, 162] width 63 height 14
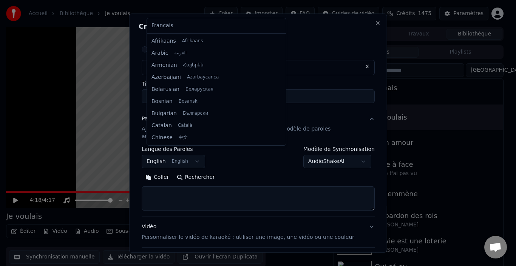
click at [198, 155] on button "English English" at bounding box center [173, 162] width 63 height 14
select select "**"
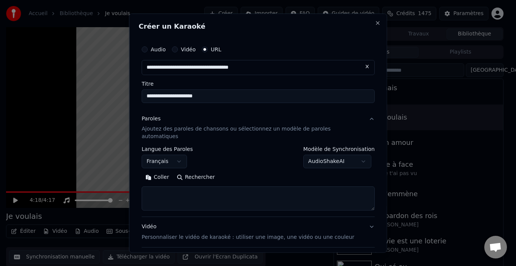
click at [357, 155] on button "AudioShakeAI" at bounding box center [337, 162] width 68 height 14
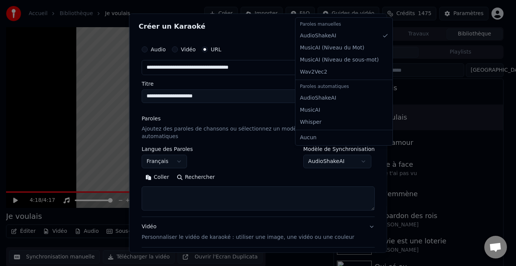
select select "*******"
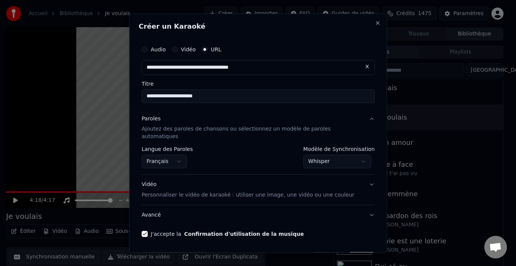
scroll to position [18, 0]
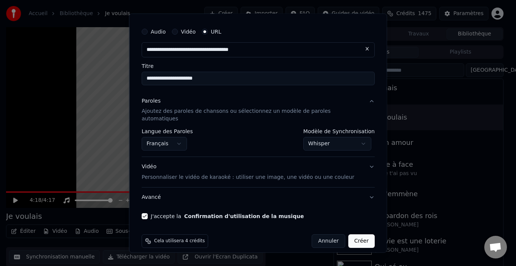
click at [349, 235] on button "Créer" at bounding box center [361, 242] width 26 height 14
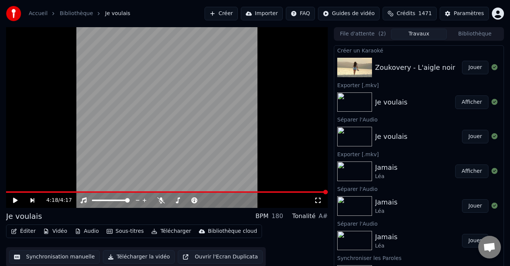
click at [475, 67] on button "Jouer" at bounding box center [475, 68] width 26 height 14
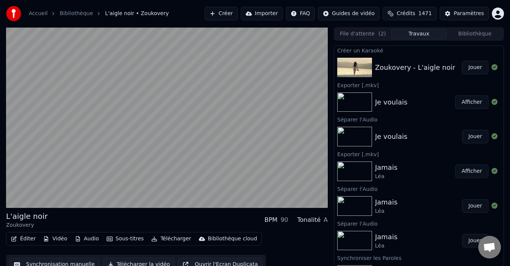
click at [85, 238] on button "Audio" at bounding box center [87, 239] width 30 height 11
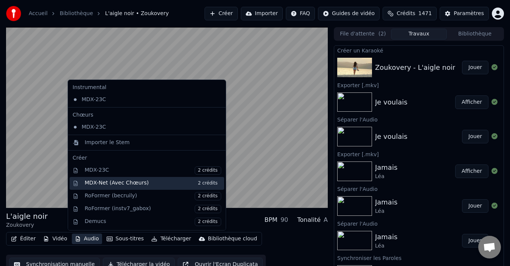
click at [195, 185] on span "2 crédits" at bounding box center [208, 184] width 26 height 8
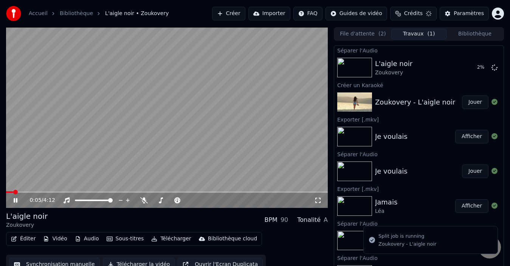
click at [145, 201] on icon at bounding box center [144, 201] width 8 height 6
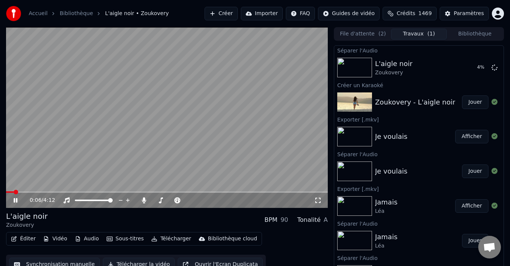
click at [14, 194] on span at bounding box center [16, 192] width 5 height 5
click at [15, 200] on icon at bounding box center [16, 200] width 4 height 5
click at [6, 195] on span at bounding box center [8, 192] width 5 height 5
click at [15, 201] on icon at bounding box center [15, 200] width 5 height 5
click at [6, 193] on span at bounding box center [8, 192] width 5 height 5
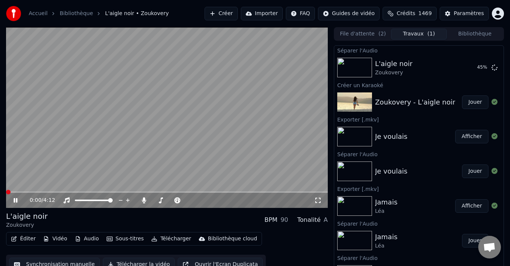
click at [6, 193] on span at bounding box center [8, 192] width 5 height 5
click at [13, 199] on icon at bounding box center [20, 201] width 17 height 6
click at [466, 105] on button "Jouer" at bounding box center [475, 103] width 26 height 14
click at [11, 193] on span at bounding box center [8, 192] width 5 height 5
click at [6, 190] on span at bounding box center [8, 192] width 5 height 5
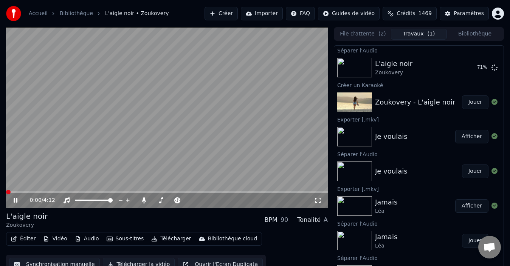
click at [25, 241] on button "Éditer" at bounding box center [23, 239] width 31 height 11
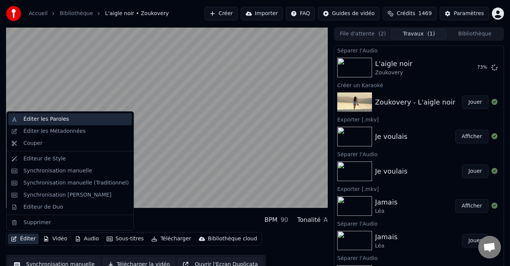
click at [56, 120] on div "Éditer les Paroles" at bounding box center [45, 120] width 45 height 8
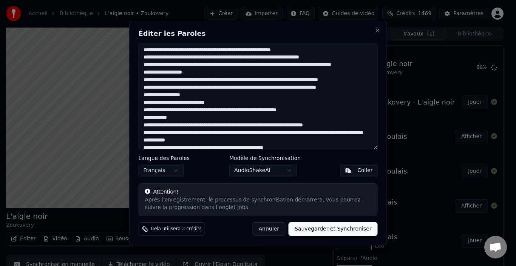
scroll to position [67, 0]
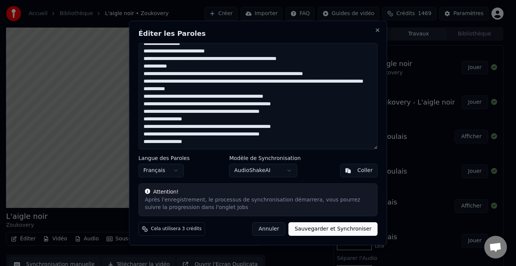
click at [275, 229] on button "Annuler" at bounding box center [268, 230] width 33 height 14
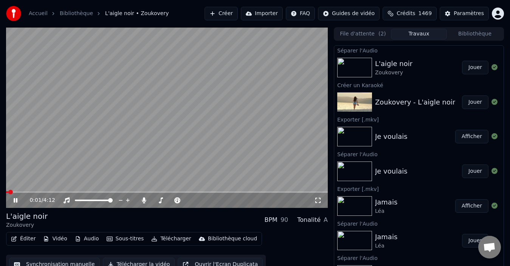
click at [28, 240] on button "Éditer" at bounding box center [23, 239] width 31 height 11
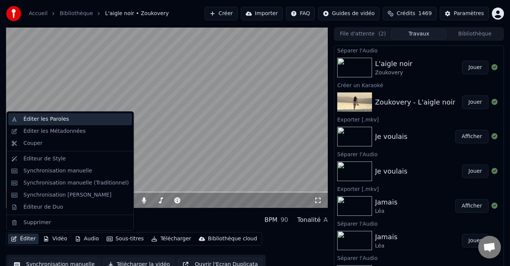
click at [48, 121] on div "Éditer les Paroles" at bounding box center [45, 120] width 45 height 8
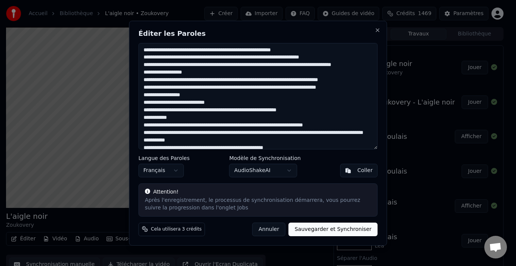
click at [195, 54] on textarea at bounding box center [258, 96] width 239 height 107
click at [196, 51] on textarea at bounding box center [258, 96] width 239 height 107
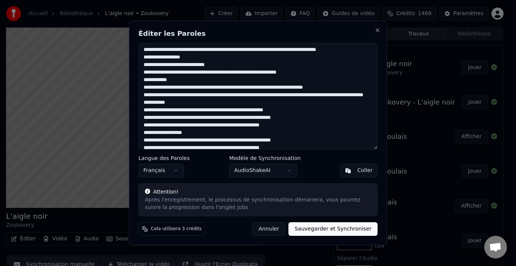
scroll to position [0, 0]
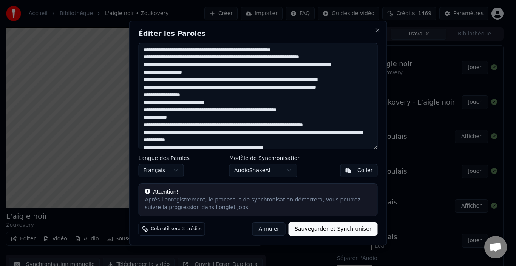
type textarea "**********"
click at [271, 230] on button "Annuler" at bounding box center [268, 230] width 33 height 14
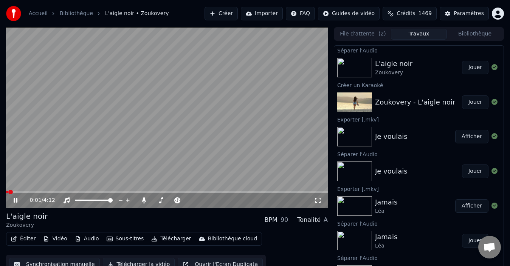
click at [8, 190] on span at bounding box center [10, 192] width 5 height 5
click at [13, 199] on icon at bounding box center [20, 201] width 17 height 6
click at [6, 193] on span at bounding box center [8, 192] width 5 height 5
click at [11, 200] on div "0:00 / 4:12" at bounding box center [167, 201] width 316 height 8
click at [15, 201] on icon at bounding box center [15, 200] width 5 height 5
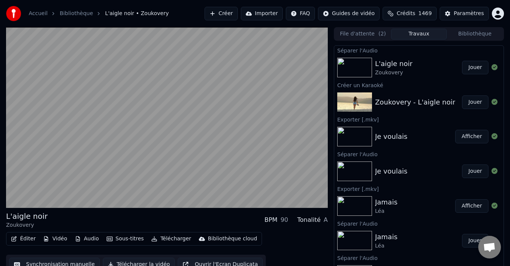
click at [307, 221] on div "Tonalité" at bounding box center [308, 220] width 23 height 9
click at [274, 220] on div "BPM" at bounding box center [270, 220] width 13 height 9
click at [304, 220] on div "Tonalité" at bounding box center [308, 220] width 23 height 9
click at [308, 223] on div "Tonalité" at bounding box center [308, 220] width 23 height 9
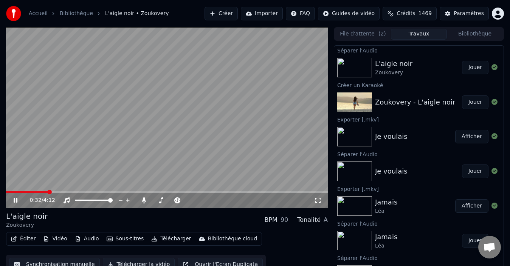
click at [474, 68] on button "Jouer" at bounding box center [475, 68] width 26 height 14
click at [7, 192] on span at bounding box center [21, 193] width 30 height 2
click at [7, 190] on span at bounding box center [9, 192] width 5 height 5
click at [16, 201] on icon at bounding box center [16, 200] width 4 height 5
click at [15, 201] on icon at bounding box center [16, 200] width 4 height 5
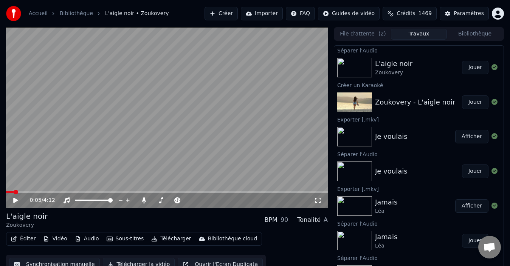
click at [12, 201] on icon at bounding box center [20, 201] width 17 height 6
click at [31, 192] on span at bounding box center [167, 193] width 322 height 2
click at [16, 201] on icon at bounding box center [20, 201] width 17 height 6
click at [2, 5] on div "Accueil Bibliothèque L'aigle noir • Zoukovery Créer Importer FAQ Guides de vidé…" at bounding box center [255, 13] width 510 height 27
click at [22, 193] on span at bounding box center [24, 192] width 5 height 5
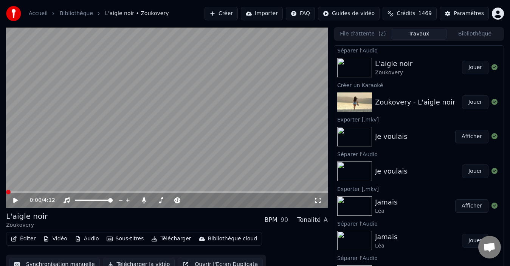
click at [17, 200] on icon at bounding box center [15, 200] width 5 height 5
click at [16, 200] on icon at bounding box center [16, 200] width 4 height 5
click at [26, 240] on button "Éditer" at bounding box center [23, 239] width 31 height 11
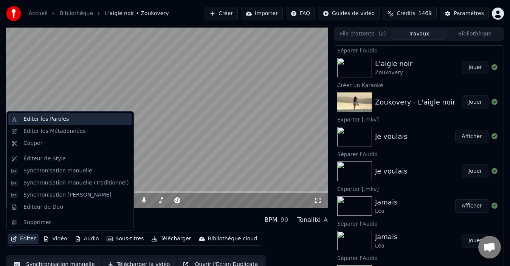
click at [69, 122] on div "Éditer les Paroles" at bounding box center [75, 120] width 105 height 8
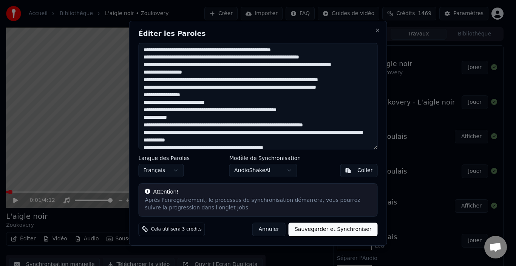
click at [289, 171] on button "AudioShakeAI" at bounding box center [263, 171] width 68 height 14
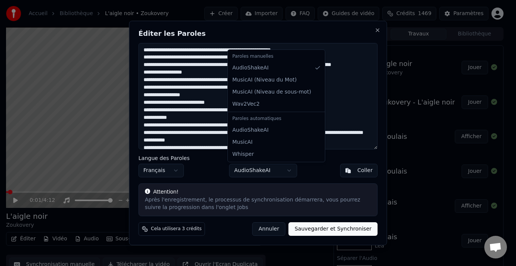
click at [289, 170] on div at bounding box center [258, 133] width 516 height 266
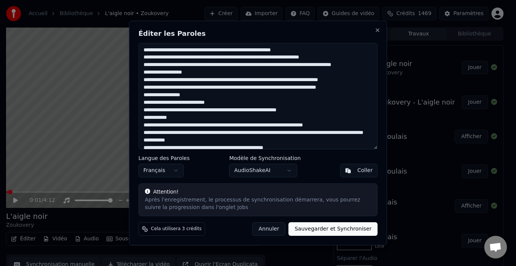
click at [195, 50] on textarea at bounding box center [258, 96] width 239 height 107
click at [229, 51] on textarea at bounding box center [258, 96] width 239 height 107
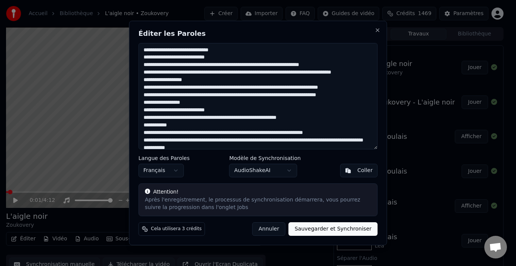
click at [236, 65] on textarea at bounding box center [258, 96] width 239 height 107
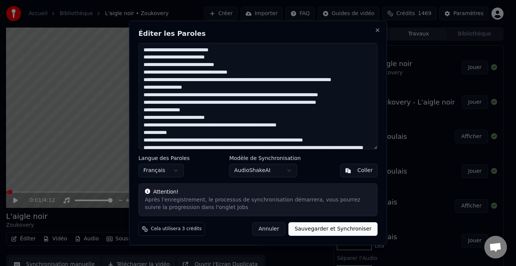
click at [215, 80] on textarea at bounding box center [258, 96] width 239 height 107
click at [217, 81] on textarea at bounding box center [258, 96] width 239 height 107
click at [216, 80] on textarea at bounding box center [258, 96] width 239 height 107
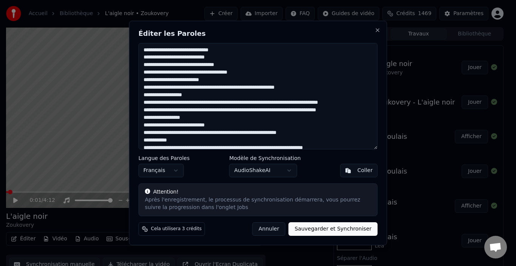
click at [217, 88] on textarea at bounding box center [258, 96] width 239 height 107
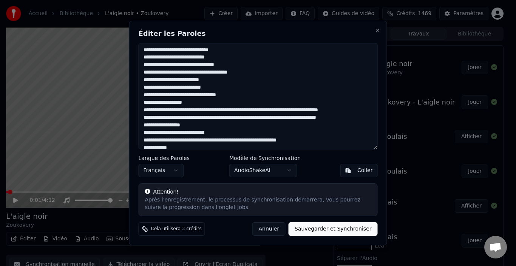
click at [216, 95] on textarea at bounding box center [258, 96] width 239 height 107
click at [218, 96] on textarea at bounding box center [258, 96] width 239 height 107
click at [209, 93] on textarea at bounding box center [258, 96] width 239 height 107
click at [146, 104] on textarea at bounding box center [258, 96] width 239 height 107
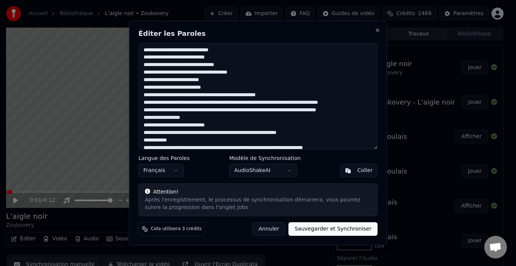
click at [265, 102] on textarea at bounding box center [258, 96] width 239 height 107
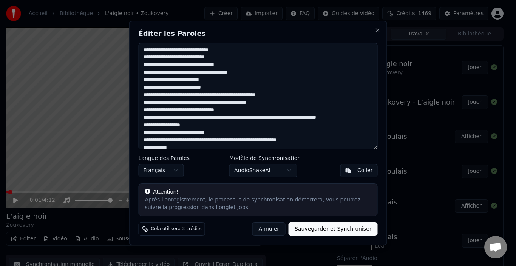
click at [221, 118] on textarea at bounding box center [258, 96] width 239 height 107
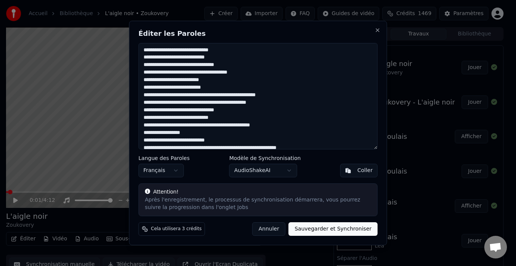
scroll to position [38, 0]
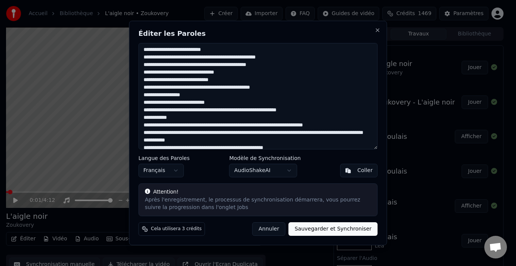
click at [255, 88] on textarea at bounding box center [258, 96] width 239 height 107
click at [254, 89] on textarea at bounding box center [258, 96] width 239 height 107
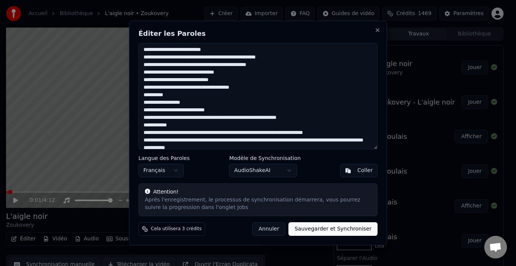
click at [145, 102] on textarea at bounding box center [258, 96] width 239 height 107
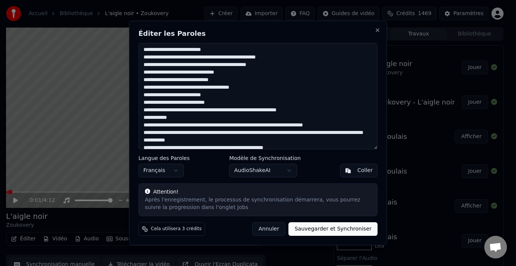
click at [212, 111] on textarea at bounding box center [258, 96] width 239 height 107
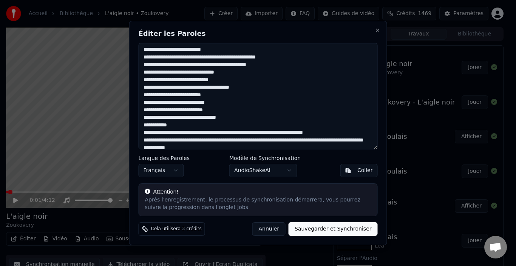
click at [157, 118] on textarea at bounding box center [258, 96] width 239 height 107
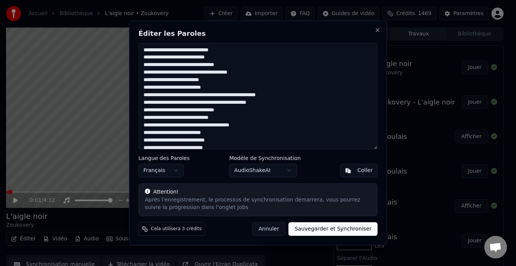
click at [218, 58] on textarea at bounding box center [258, 96] width 239 height 107
click at [146, 66] on textarea at bounding box center [258, 96] width 239 height 107
click at [200, 73] on textarea at bounding box center [258, 96] width 239 height 107
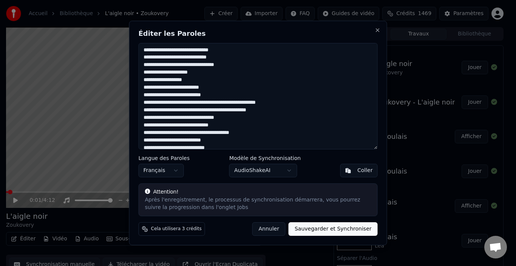
click at [200, 96] on textarea at bounding box center [258, 96] width 239 height 107
click at [203, 104] on textarea at bounding box center [258, 96] width 239 height 107
click at [238, 103] on textarea at bounding box center [258, 96] width 239 height 107
click at [241, 103] on textarea at bounding box center [258, 96] width 239 height 107
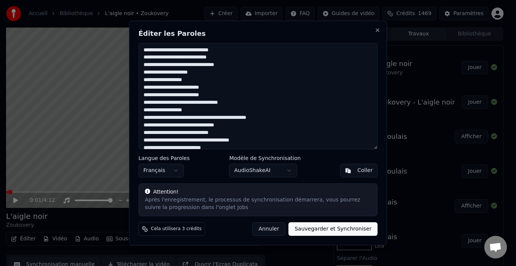
click at [196, 118] on textarea at bounding box center [258, 96] width 239 height 107
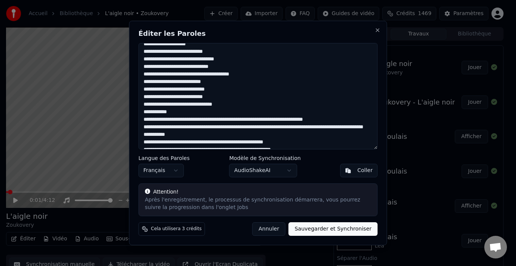
scroll to position [38, 0]
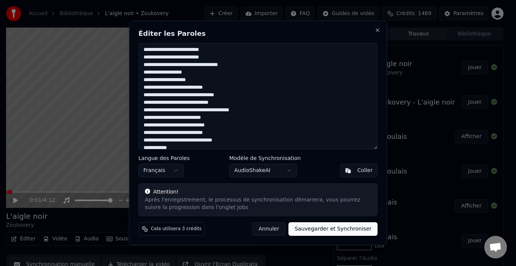
click at [198, 111] on textarea at bounding box center [258, 96] width 239 height 107
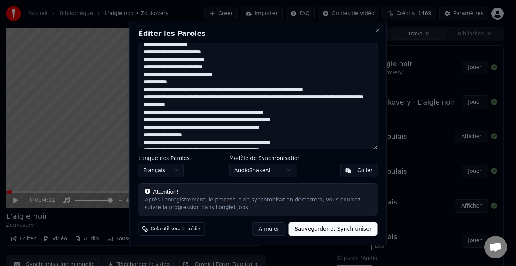
scroll to position [97, 0]
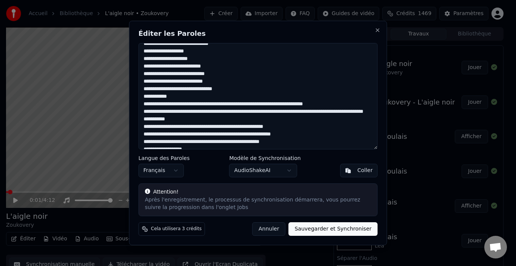
click at [171, 90] on textarea at bounding box center [258, 96] width 239 height 107
drag, startPoint x: 191, startPoint y: 91, endPoint x: 193, endPoint y: 94, distance: 4.0
click at [193, 91] on textarea at bounding box center [258, 96] width 239 height 107
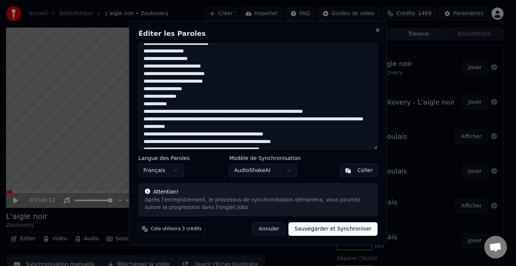
click at [190, 91] on textarea at bounding box center [258, 96] width 239 height 107
drag, startPoint x: 145, startPoint y: 96, endPoint x: 149, endPoint y: 96, distance: 4.5
click at [145, 96] on textarea at bounding box center [258, 96] width 239 height 107
click at [147, 112] on textarea at bounding box center [258, 96] width 239 height 107
click at [194, 111] on textarea at bounding box center [258, 96] width 239 height 107
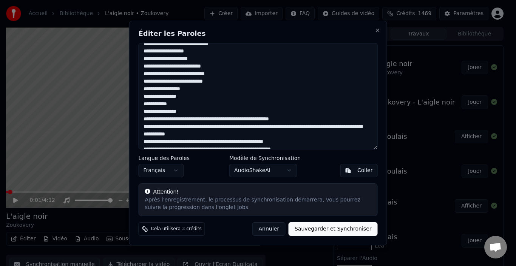
click at [220, 120] on textarea at bounding box center [258, 96] width 239 height 107
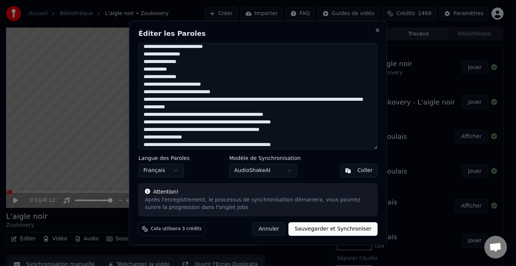
scroll to position [135, 0]
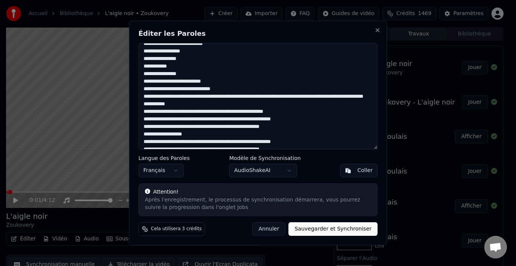
click at [147, 97] on textarea at bounding box center [258, 96] width 239 height 107
click at [183, 97] on textarea at bounding box center [258, 96] width 239 height 107
click at [186, 96] on textarea at bounding box center [258, 96] width 239 height 107
click at [260, 96] on textarea at bounding box center [258, 96] width 239 height 107
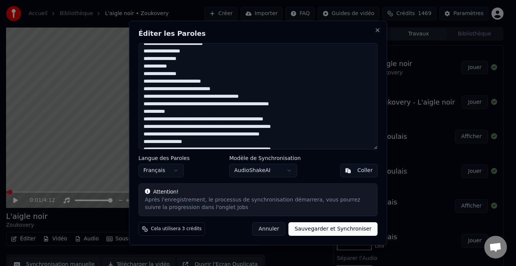
click at [236, 105] on textarea at bounding box center [258, 96] width 239 height 107
click at [239, 105] on textarea at bounding box center [258, 96] width 239 height 107
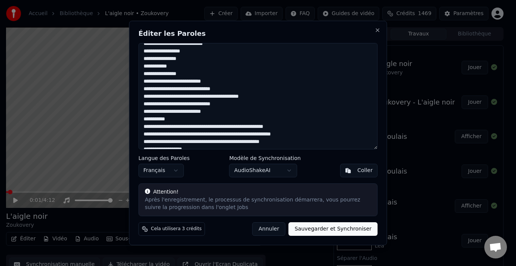
click at [143, 127] on textarea at bounding box center [258, 96] width 239 height 107
click at [147, 127] on textarea at bounding box center [258, 96] width 239 height 107
click at [145, 128] on textarea at bounding box center [258, 96] width 239 height 107
click at [146, 127] on textarea at bounding box center [258, 96] width 239 height 107
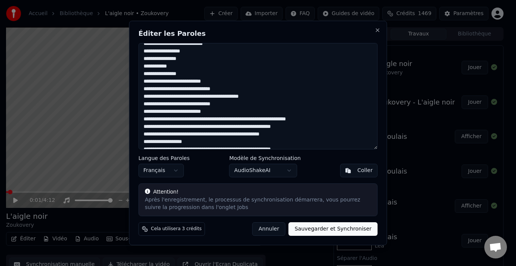
drag, startPoint x: 217, startPoint y: 119, endPoint x: 221, endPoint y: 122, distance: 5.1
click at [218, 121] on textarea at bounding box center [258, 96] width 239 height 107
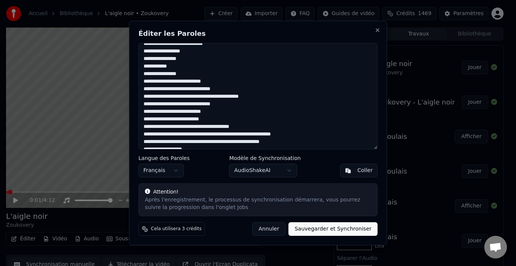
click at [194, 127] on textarea at bounding box center [258, 96] width 239 height 107
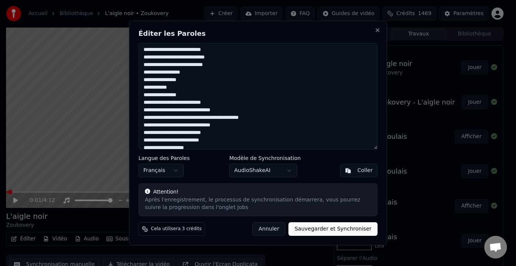
scroll to position [151, 0]
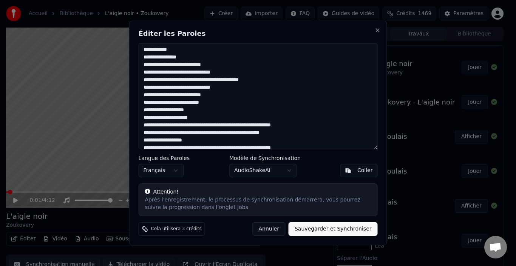
click at [244, 99] on textarea at bounding box center [258, 96] width 239 height 107
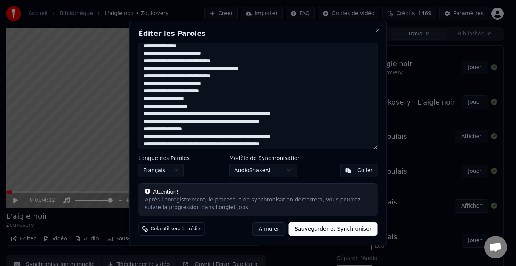
scroll to position [172, 0]
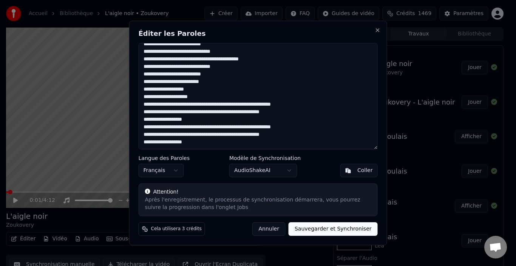
click at [198, 96] on textarea at bounding box center [258, 96] width 239 height 107
click at [191, 142] on textarea at bounding box center [258, 96] width 239 height 107
click at [229, 105] on textarea at bounding box center [258, 96] width 239 height 107
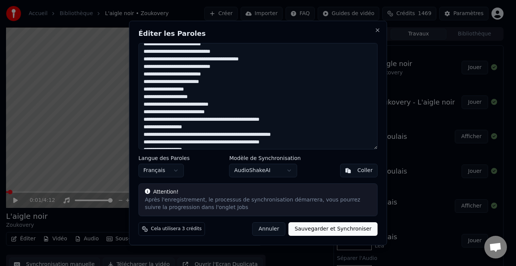
click at [237, 121] on textarea at bounding box center [258, 96] width 239 height 107
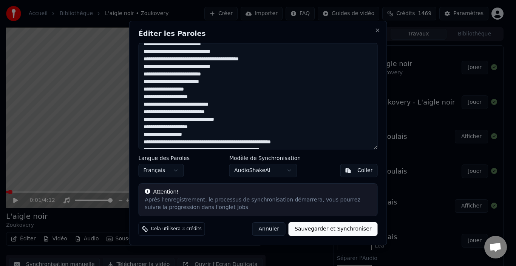
scroll to position [187, 0]
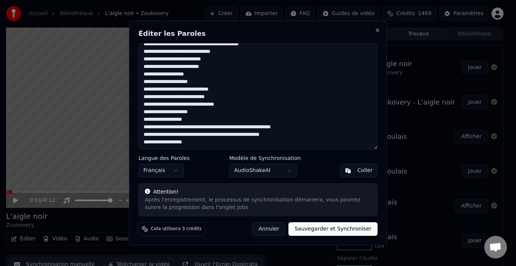
click at [230, 128] on textarea at bounding box center [258, 96] width 239 height 107
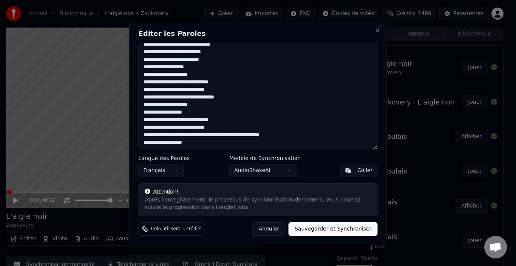
scroll to position [195, 0]
click at [231, 136] on textarea at bounding box center [258, 96] width 239 height 107
click at [237, 135] on textarea at bounding box center [258, 96] width 239 height 107
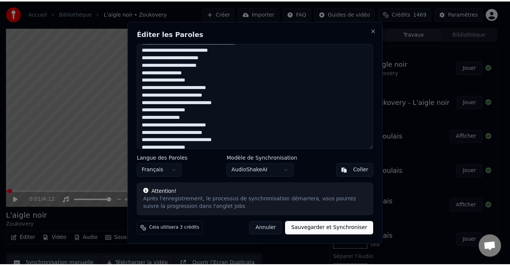
scroll to position [202, 0]
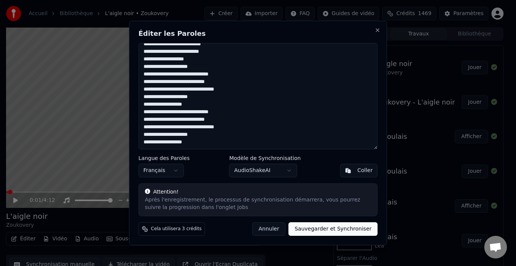
type textarea "**********"
click at [335, 231] on button "Sauvegarder et Synchroniser" at bounding box center [333, 230] width 89 height 14
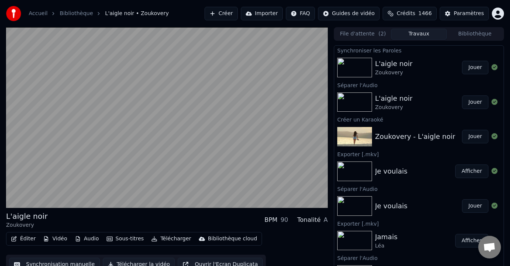
click at [471, 68] on button "Jouer" at bounding box center [475, 68] width 26 height 14
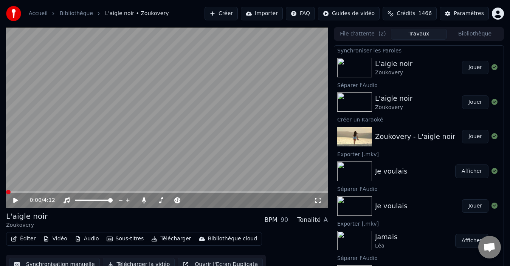
click at [15, 200] on icon at bounding box center [15, 200] width 5 height 5
click at [14, 201] on icon at bounding box center [20, 201] width 17 height 6
click at [6, 190] on span at bounding box center [8, 192] width 5 height 5
click at [5, 190] on div "0:00 / 4:12 L'aigle noir Zoukovery BPM 90 Tonalité A Éditer Vidéo Audio Sous-ti…" at bounding box center [255, 151] width 510 height 248
click at [6, 190] on span at bounding box center [8, 192] width 5 height 5
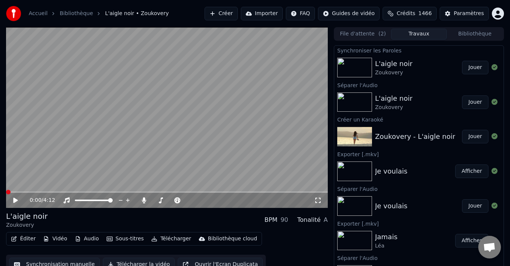
click at [467, 74] on button "Jouer" at bounding box center [475, 68] width 26 height 14
click at [16, 201] on icon at bounding box center [16, 200] width 4 height 5
click at [6, 194] on span at bounding box center [8, 192] width 5 height 5
click at [6, 193] on span at bounding box center [8, 192] width 5 height 5
click at [6, 195] on span at bounding box center [8, 192] width 5 height 5
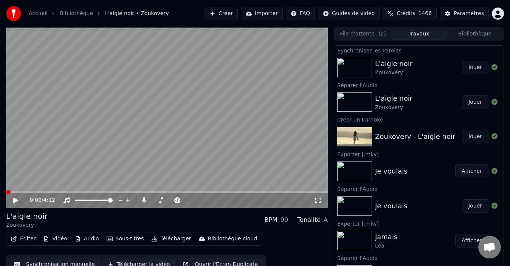
click at [15, 201] on icon at bounding box center [15, 200] width 5 height 5
click at [11, 193] on span at bounding box center [8, 192] width 5 height 5
click at [31, 192] on span at bounding box center [33, 192] width 5 height 5
click at [14, 201] on icon at bounding box center [16, 200] width 4 height 5
click at [15, 201] on icon at bounding box center [16, 200] width 4 height 5
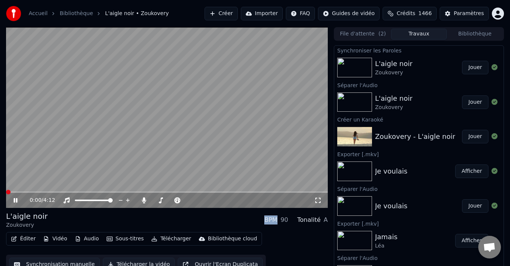
click at [51, 168] on video at bounding box center [167, 117] width 322 height 181
drag, startPoint x: 51, startPoint y: 168, endPoint x: 48, endPoint y: 176, distance: 9.2
click at [51, 176] on video at bounding box center [167, 117] width 322 height 181
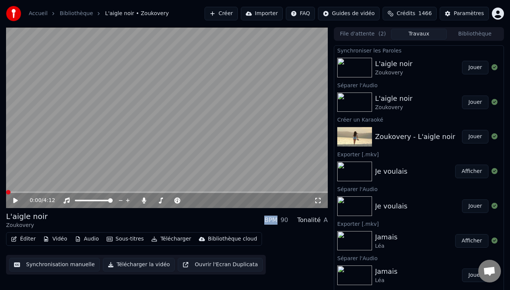
click at [48, 176] on video at bounding box center [167, 117] width 322 height 181
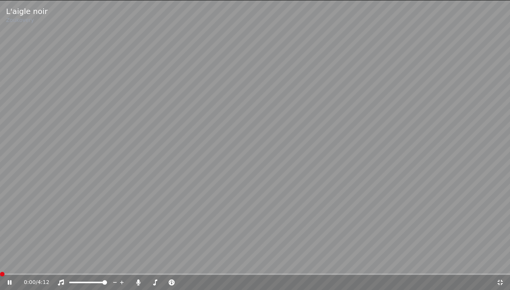
click at [48, 178] on video at bounding box center [255, 145] width 510 height 290
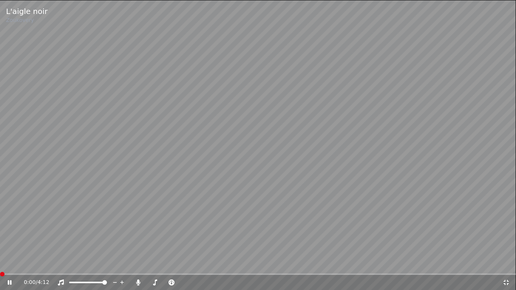
click at [48, 178] on video at bounding box center [258, 145] width 516 height 290
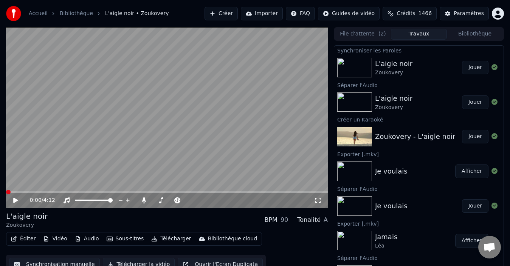
click at [16, 199] on icon at bounding box center [20, 201] width 17 height 6
click at [19, 192] on span at bounding box center [17, 192] width 5 height 5
click at [15, 194] on span at bounding box center [17, 192] width 5 height 5
click at [17, 201] on icon at bounding box center [16, 200] width 4 height 5
click at [6, 193] on span at bounding box center [8, 192] width 5 height 5
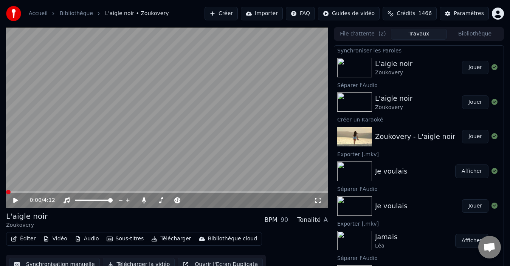
click at [0, 193] on div "0:00 / 4:12 L'aigle noir Zoukovery BPM 90 Tonalité A Éditer Vidéo Audio Sous-ti…" at bounding box center [255, 151] width 510 height 248
click at [19, 201] on icon at bounding box center [20, 201] width 17 height 6
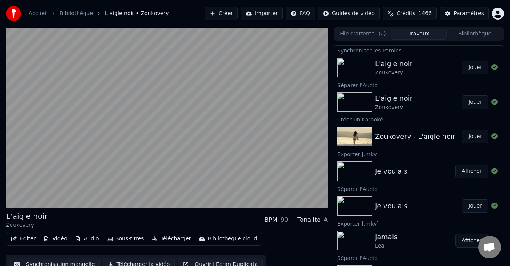
click at [283, 220] on div "BPM 90" at bounding box center [276, 220] width 24 height 9
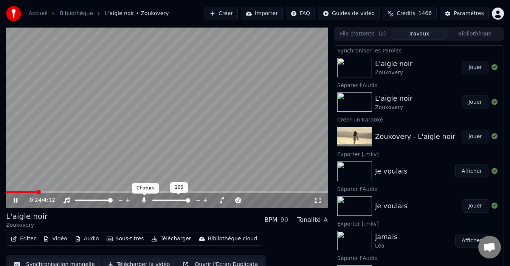
click at [144, 201] on icon at bounding box center [144, 201] width 4 height 6
click at [13, 201] on icon at bounding box center [20, 201] width 17 height 6
click at [6, 190] on span at bounding box center [8, 192] width 5 height 5
click at [182, 225] on div "L'aigle noir Zoukovery BPM 90 Tonalité A" at bounding box center [167, 220] width 322 height 18
click at [167, 238] on button "Télécharger" at bounding box center [171, 239] width 46 height 11
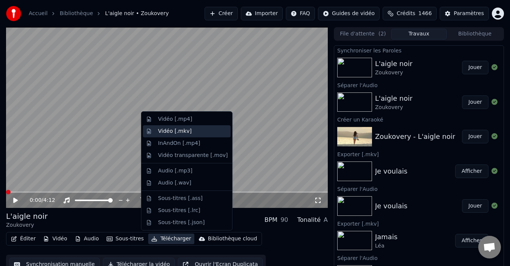
click at [185, 132] on div "Vidéo [.mkv]" at bounding box center [175, 132] width 34 height 8
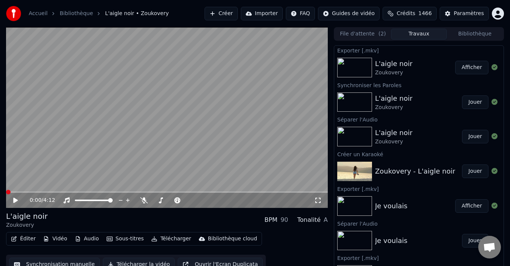
click at [219, 13] on button "Créer" at bounding box center [220, 14] width 33 height 14
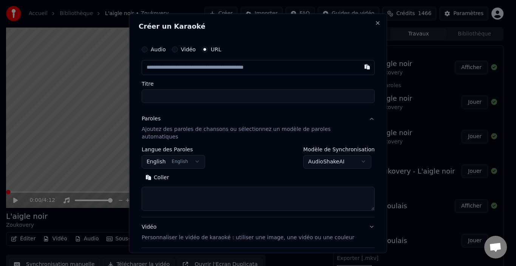
click at [298, 69] on input "text" at bounding box center [258, 67] width 233 height 15
click at [375, 23] on button "Close" at bounding box center [378, 23] width 6 height 6
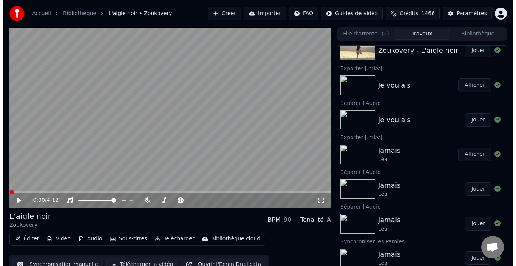
scroll to position [8, 0]
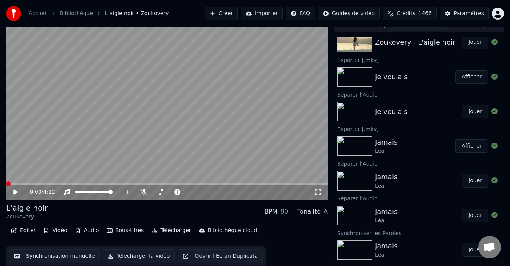
click at [350, 181] on img at bounding box center [354, 181] width 35 height 20
click at [357, 183] on img at bounding box center [354, 181] width 35 height 20
click at [472, 183] on button "Jouer" at bounding box center [475, 181] width 26 height 14
drag, startPoint x: 472, startPoint y: 183, endPoint x: 457, endPoint y: 166, distance: 23.0
click at [472, 183] on button "Jouer" at bounding box center [475, 181] width 26 height 14
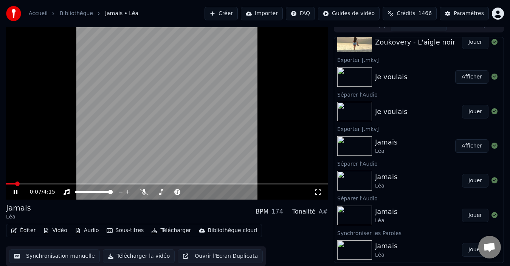
click at [15, 193] on icon at bounding box center [20, 192] width 17 height 6
click at [6, 185] on span at bounding box center [8, 184] width 5 height 5
click at [26, 231] on button "Éditer" at bounding box center [23, 231] width 31 height 11
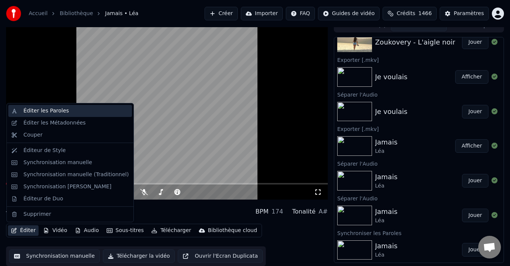
click at [76, 111] on div "Éditer les Paroles" at bounding box center [75, 111] width 105 height 8
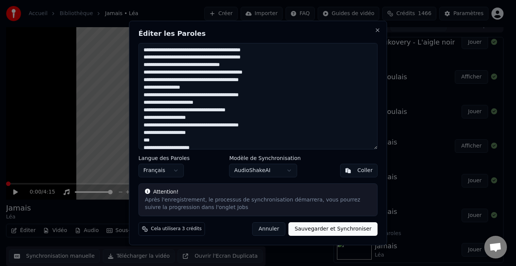
click at [248, 50] on textarea at bounding box center [258, 96] width 239 height 107
click at [155, 65] on textarea at bounding box center [258, 96] width 239 height 107
click at [159, 65] on textarea at bounding box center [258, 96] width 239 height 107
click at [188, 88] on textarea at bounding box center [258, 96] width 239 height 107
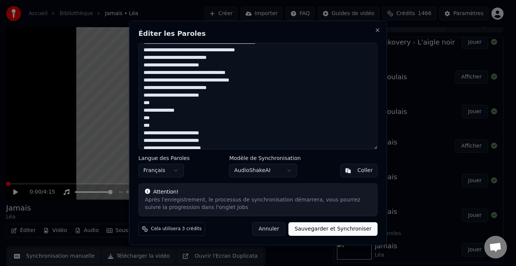
scroll to position [151, 0]
click at [154, 110] on textarea at bounding box center [258, 96] width 239 height 107
click at [156, 110] on textarea at bounding box center [258, 96] width 239 height 107
click at [170, 111] on textarea at bounding box center [258, 96] width 239 height 107
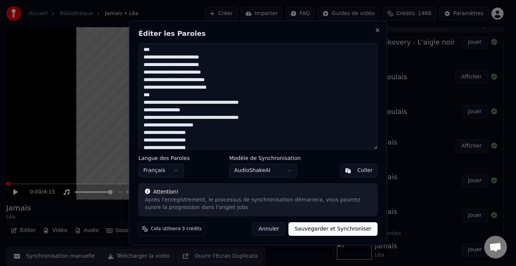
click at [205, 89] on textarea at bounding box center [258, 96] width 239 height 107
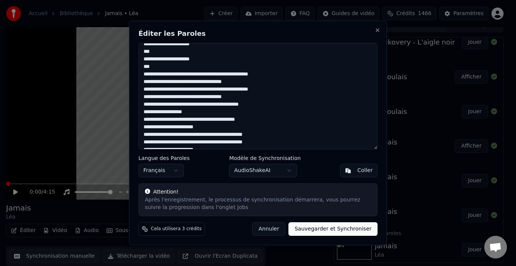
scroll to position [414, 0]
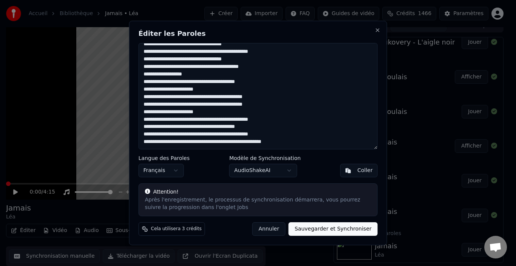
click at [156, 113] on textarea at bounding box center [258, 96] width 239 height 107
click at [254, 120] on textarea at bounding box center [258, 96] width 239 height 107
click at [257, 127] on textarea at bounding box center [258, 96] width 239 height 107
drag, startPoint x: 272, startPoint y: 134, endPoint x: 259, endPoint y: 136, distance: 12.9
click at [259, 136] on textarea at bounding box center [258, 96] width 239 height 107
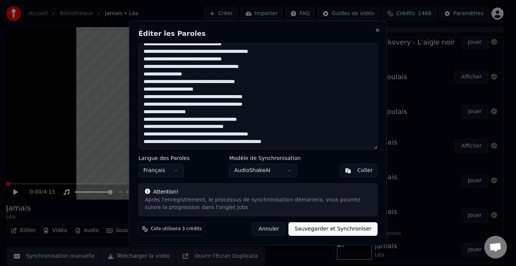
click at [259, 136] on textarea at bounding box center [258, 96] width 239 height 107
click at [271, 135] on textarea at bounding box center [258, 96] width 239 height 107
click at [243, 124] on textarea at bounding box center [258, 96] width 239 height 107
click at [243, 120] on textarea at bounding box center [258, 96] width 239 height 107
click at [243, 122] on textarea at bounding box center [258, 96] width 239 height 107
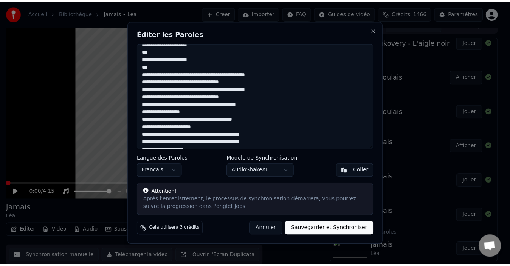
scroll to position [338, 0]
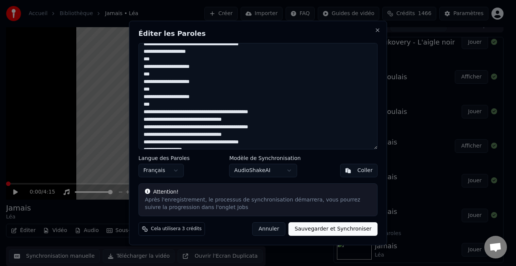
drag, startPoint x: 272, startPoint y: 112, endPoint x: 241, endPoint y: 112, distance: 31.4
click at [241, 112] on textarea at bounding box center [258, 96] width 239 height 107
click at [280, 231] on button "Annuler" at bounding box center [268, 230] width 33 height 14
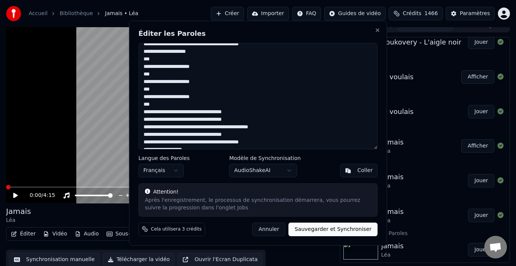
type textarea "**********"
